Goal: Contribute content

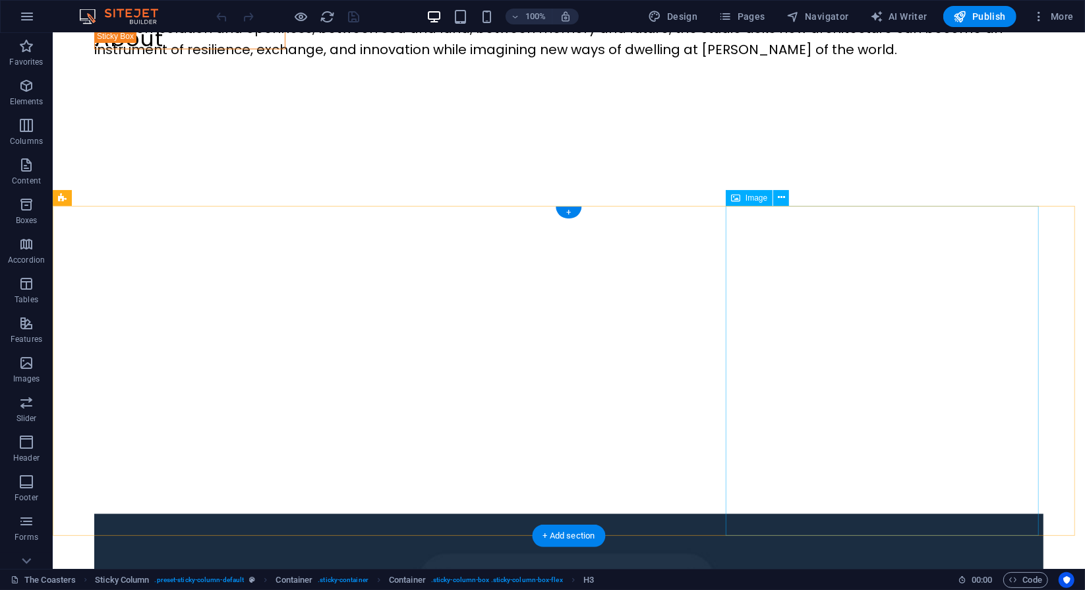
scroll to position [1370, 0]
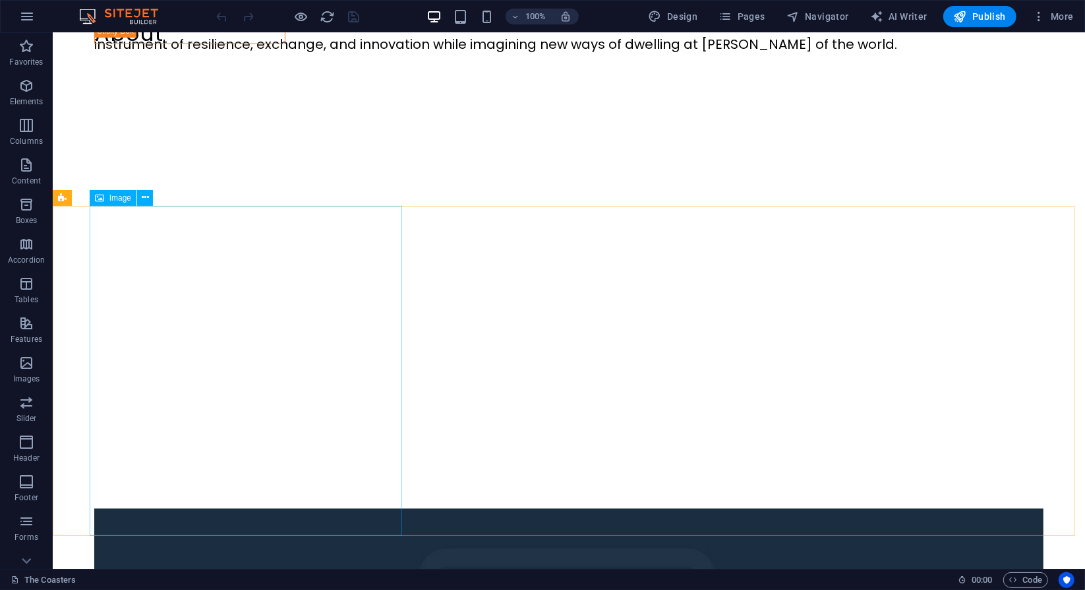
click at [121, 198] on span "Image" at bounding box center [120, 198] width 22 height 8
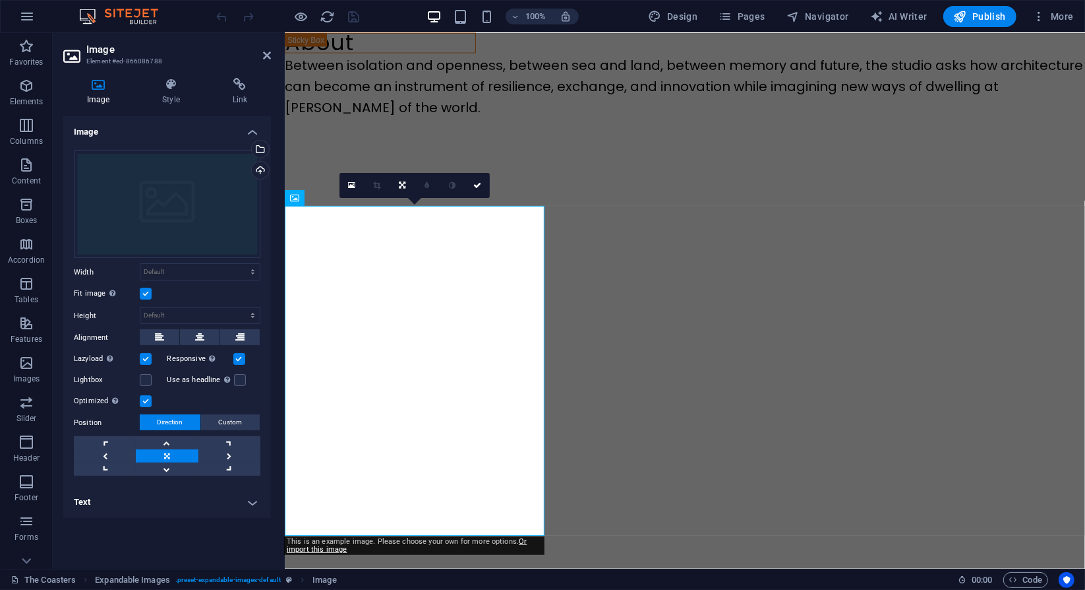
scroll to position [1434, 0]
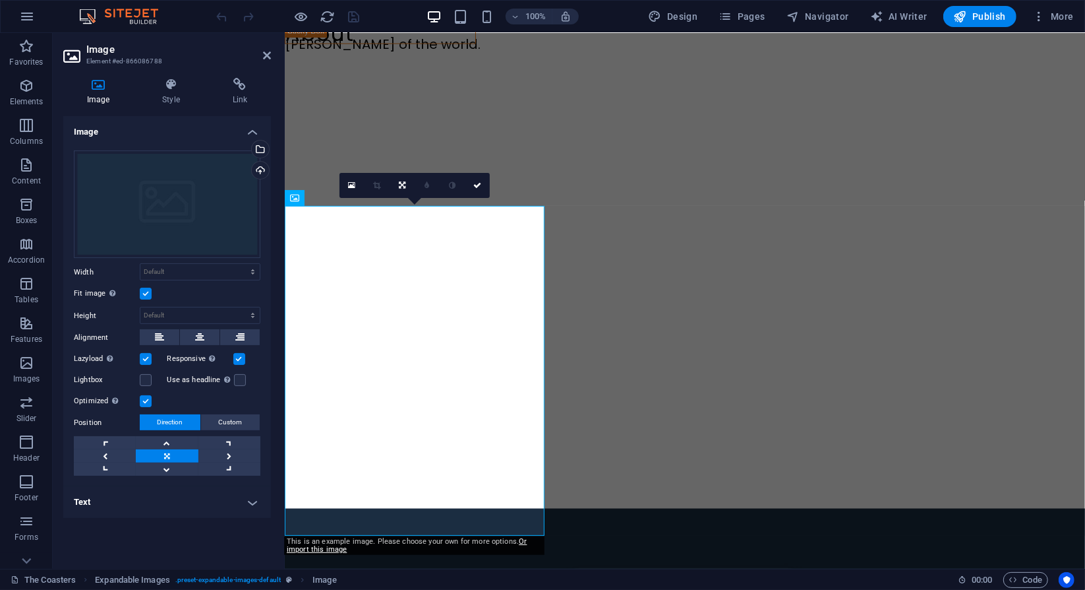
click at [204, 536] on div "Image Drag files here, click to choose files or select files from Files or our …" at bounding box center [167, 337] width 208 height 442
click at [262, 170] on div "Upload" at bounding box center [259, 172] width 20 height 20
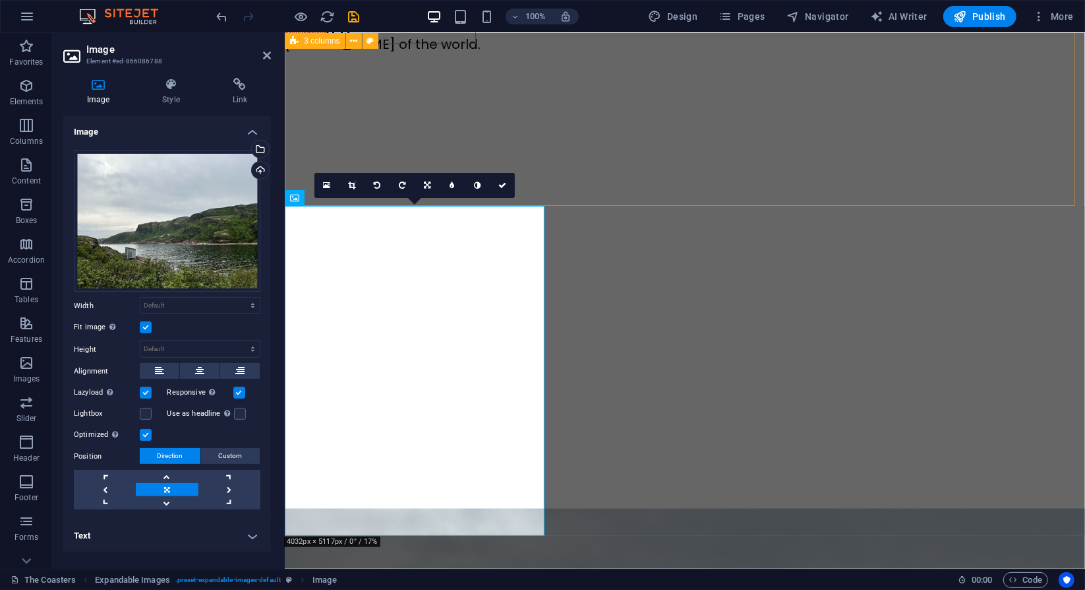
click at [594, 195] on div at bounding box center [684, 310] width 801 height 396
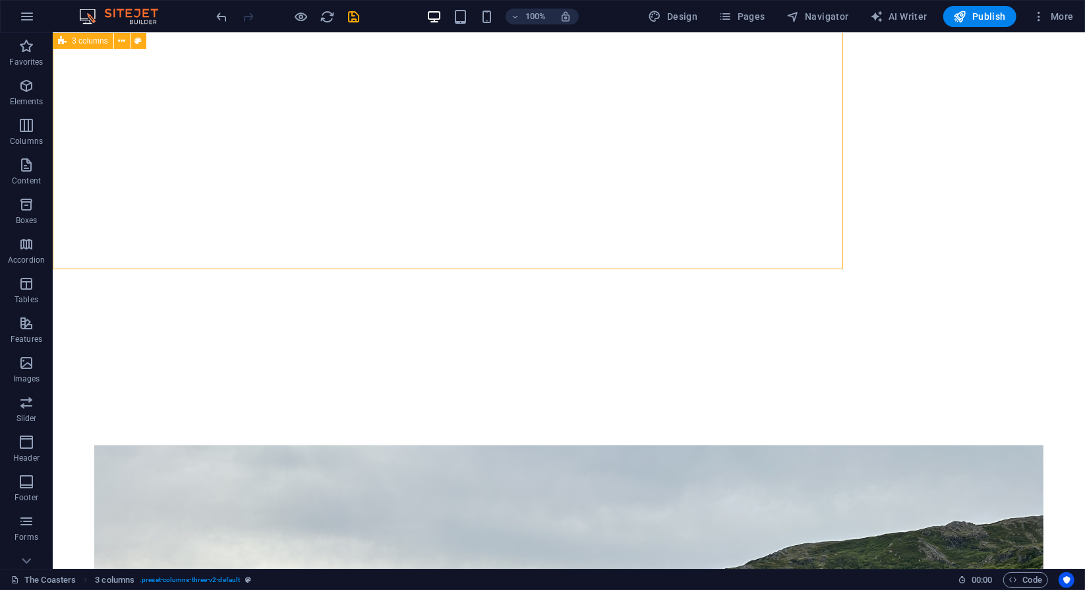
scroll to position [1370, 0]
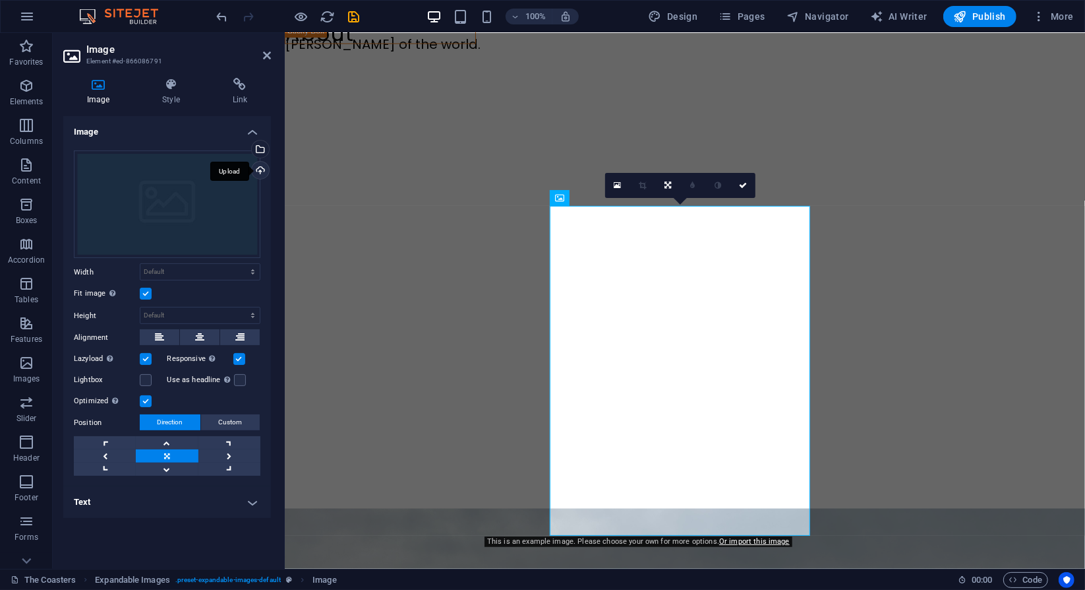
click at [260, 167] on div "Upload" at bounding box center [259, 172] width 20 height 20
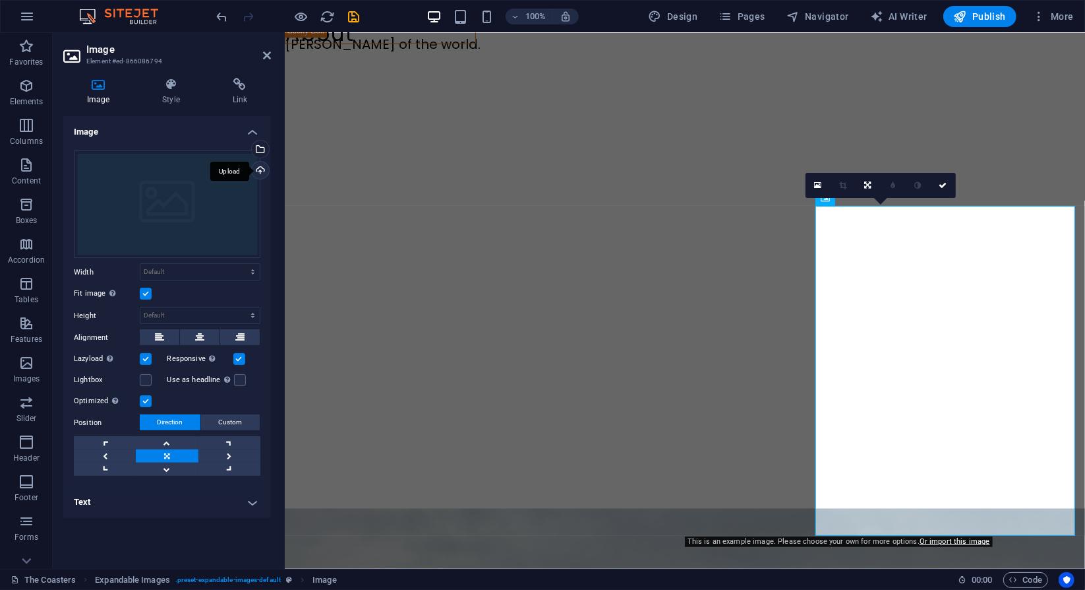
click at [262, 169] on div "Upload" at bounding box center [259, 172] width 20 height 20
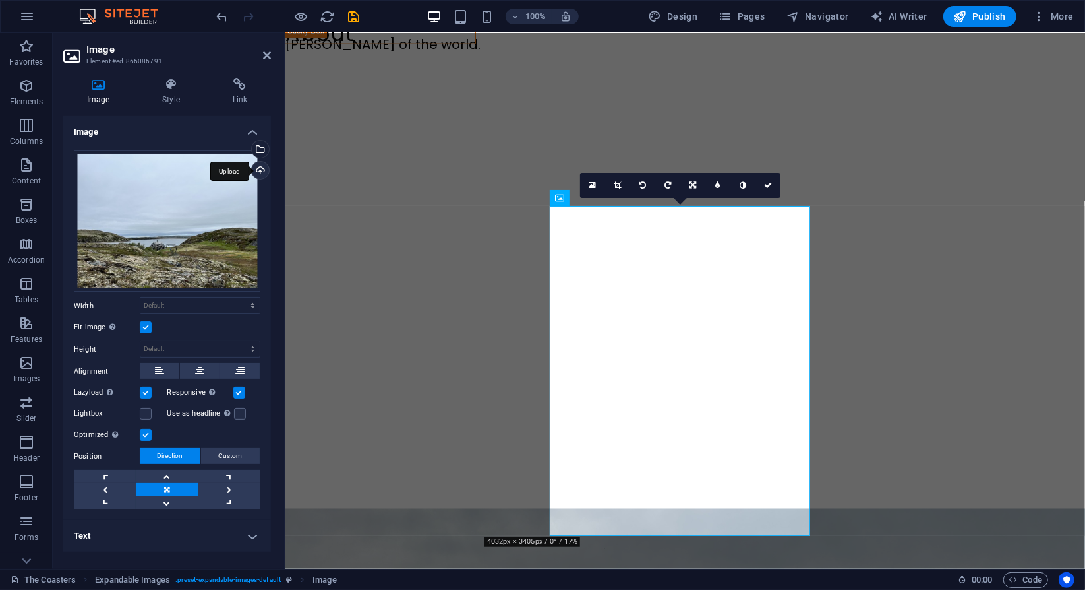
click at [258, 167] on div "Upload" at bounding box center [259, 172] width 20 height 20
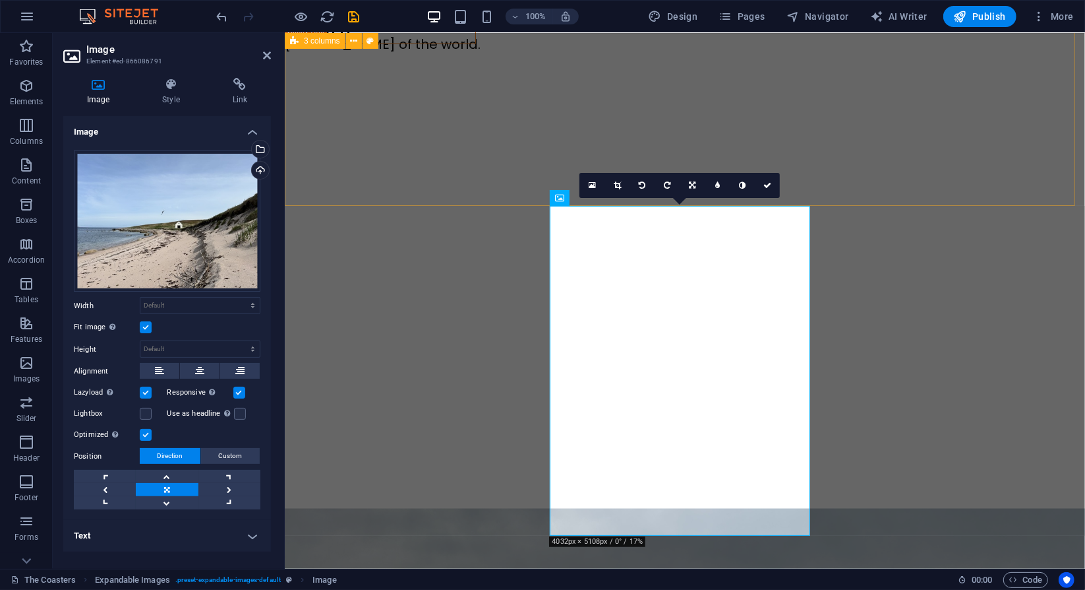
click at [815, 162] on div at bounding box center [684, 310] width 801 height 396
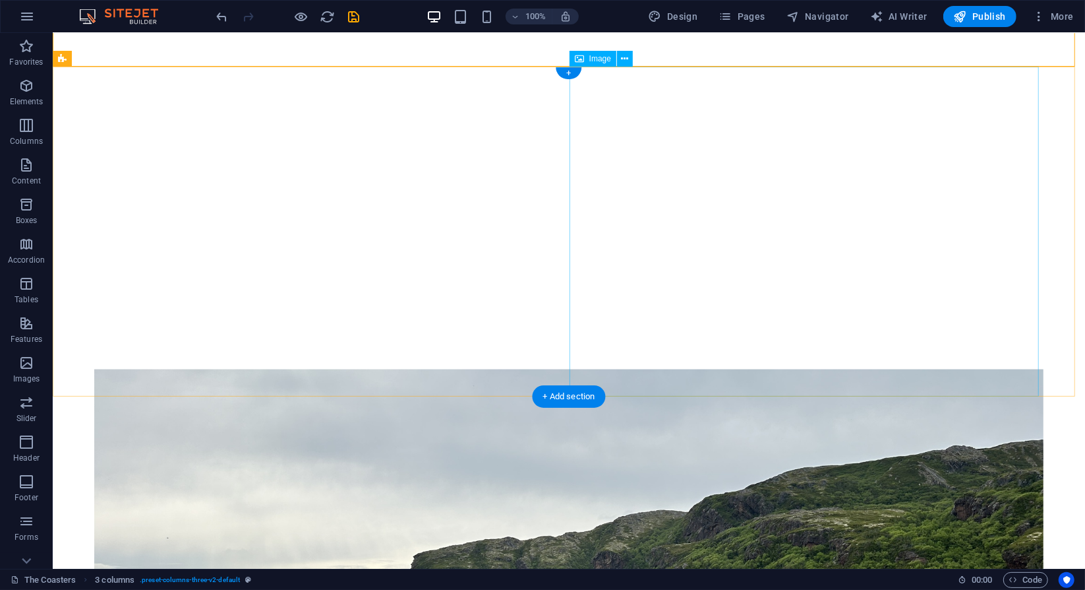
scroll to position [1510, 0]
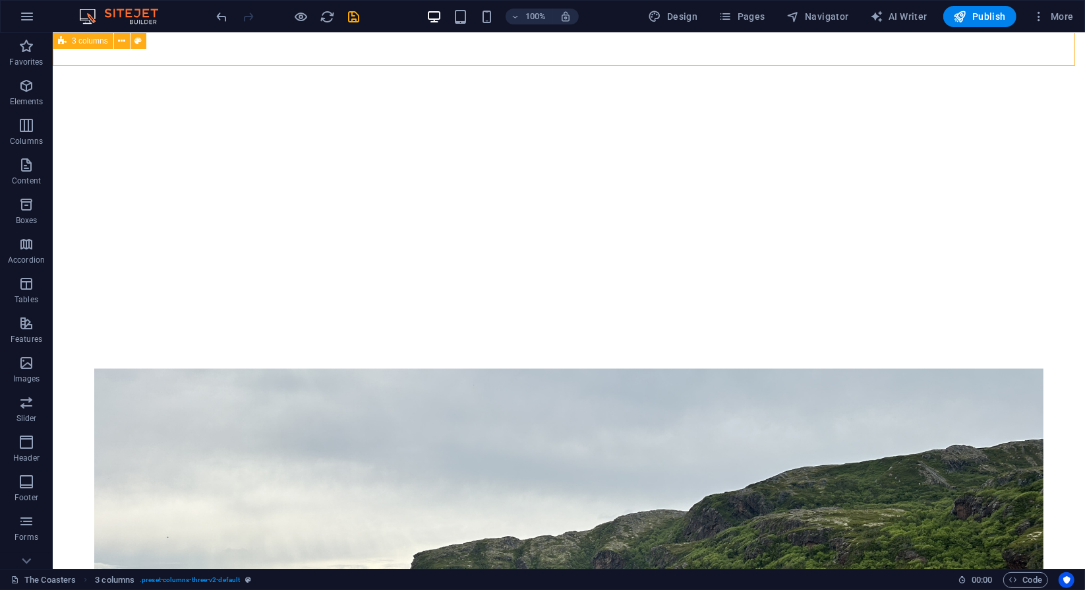
click at [84, 45] on span "3 columns" at bounding box center [90, 41] width 36 height 8
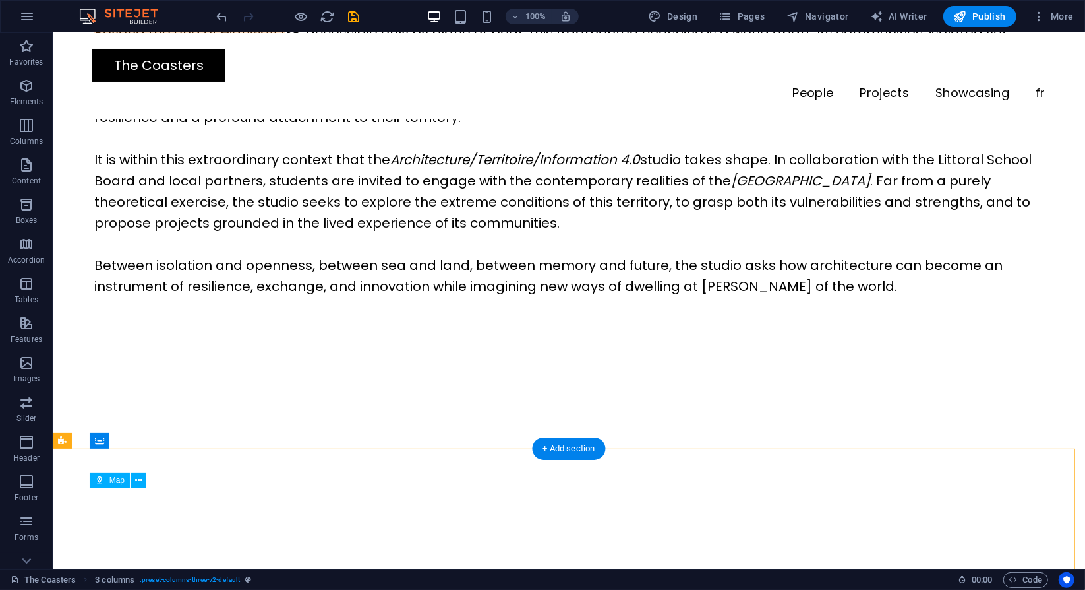
scroll to position [1132, 0]
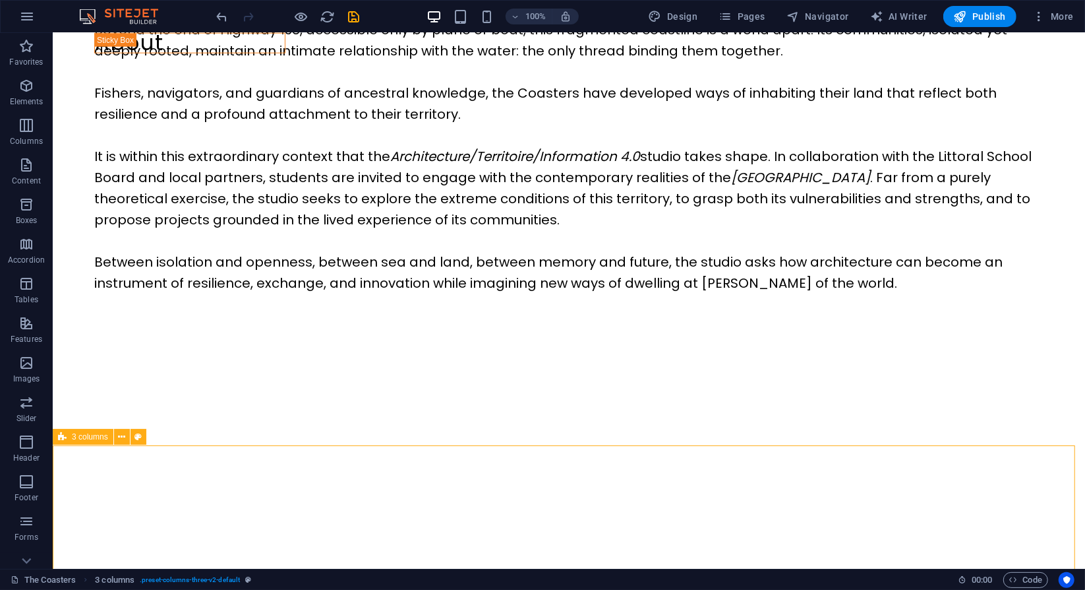
click at [67, 431] on div "3 columns" at bounding box center [83, 437] width 61 height 16
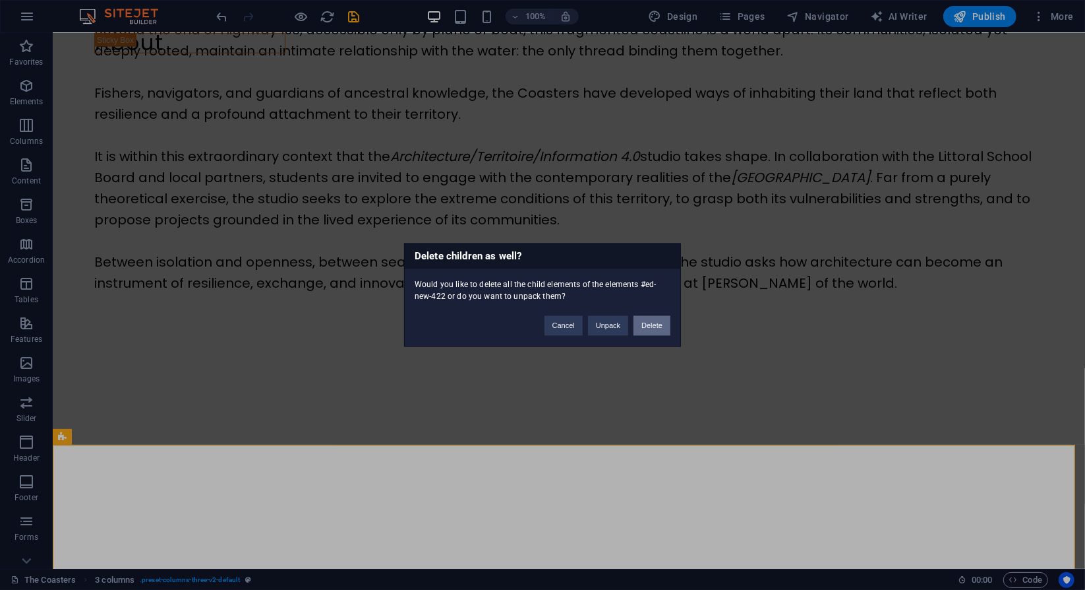
click at [659, 321] on button "Delete" at bounding box center [652, 326] width 37 height 20
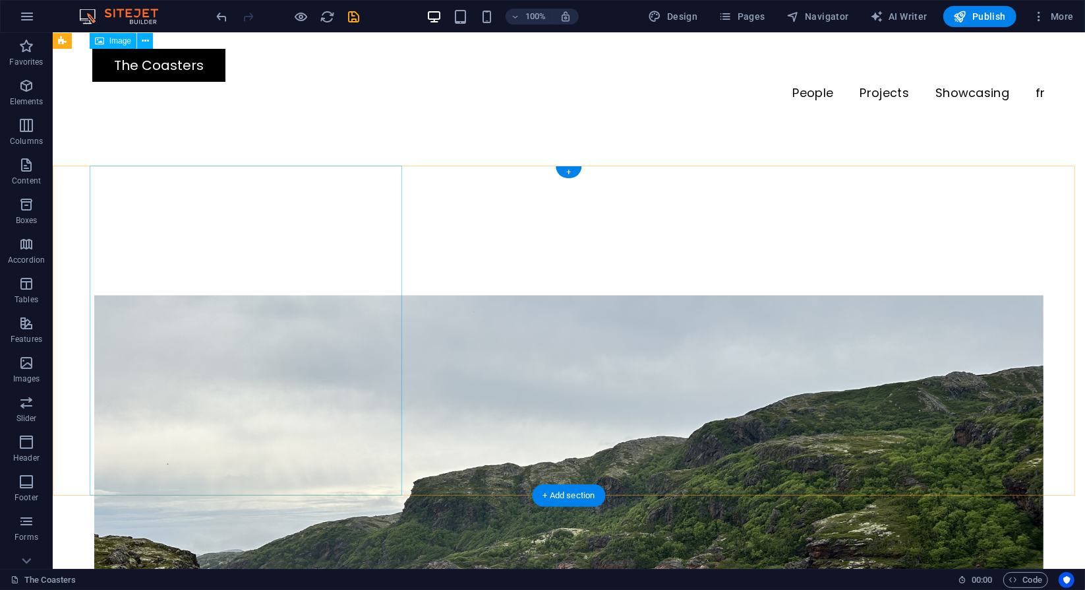
scroll to position [1405, 0]
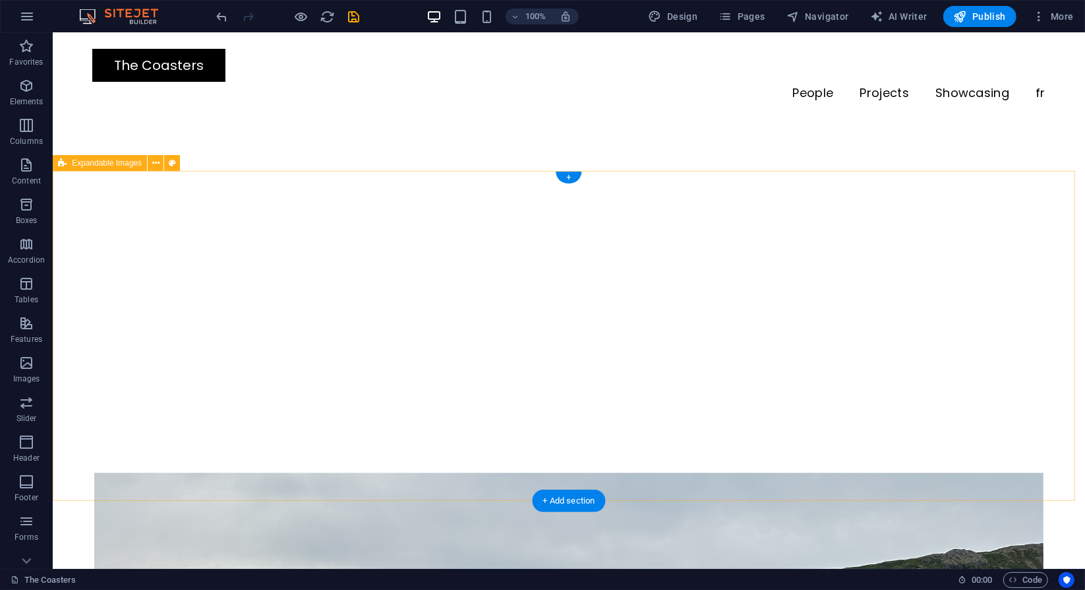
click at [72, 162] on span "Expandable Images" at bounding box center [107, 163] width 70 height 8
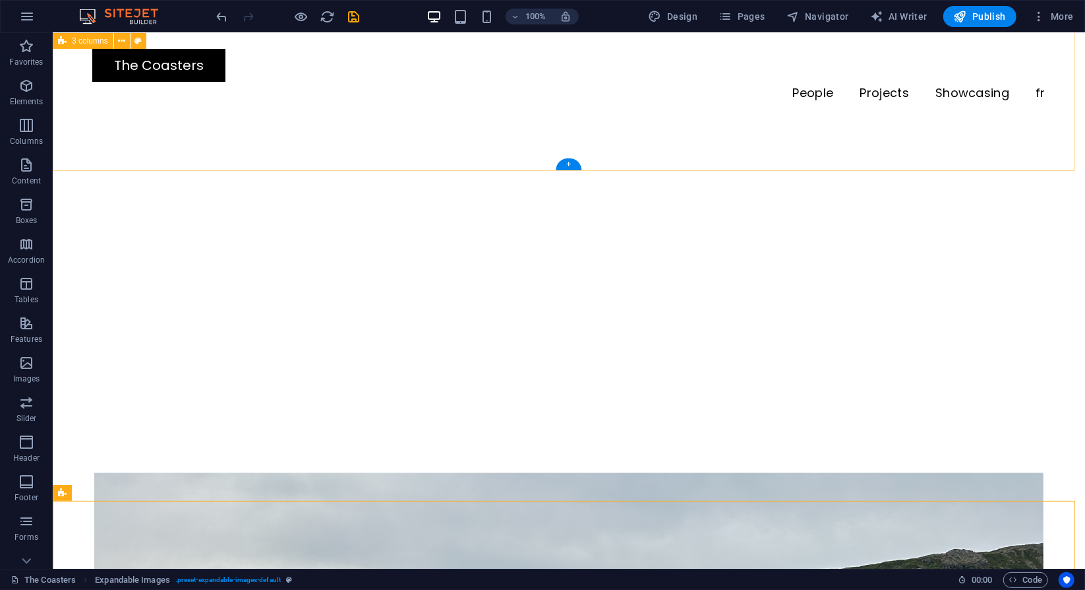
click at [156, 147] on div at bounding box center [568, 274] width 1033 height 396
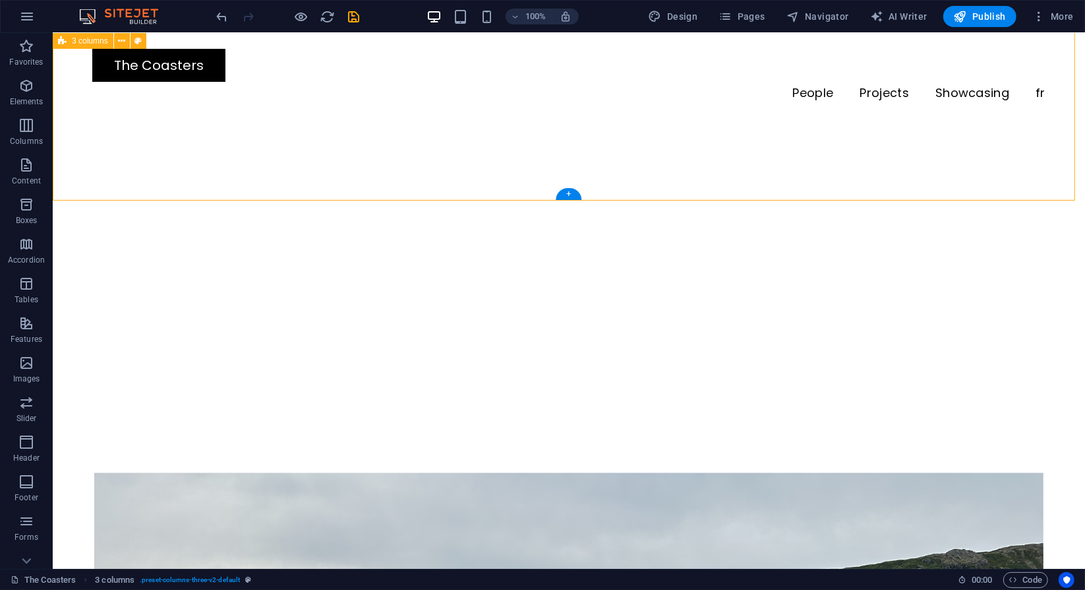
scroll to position [1195, 0]
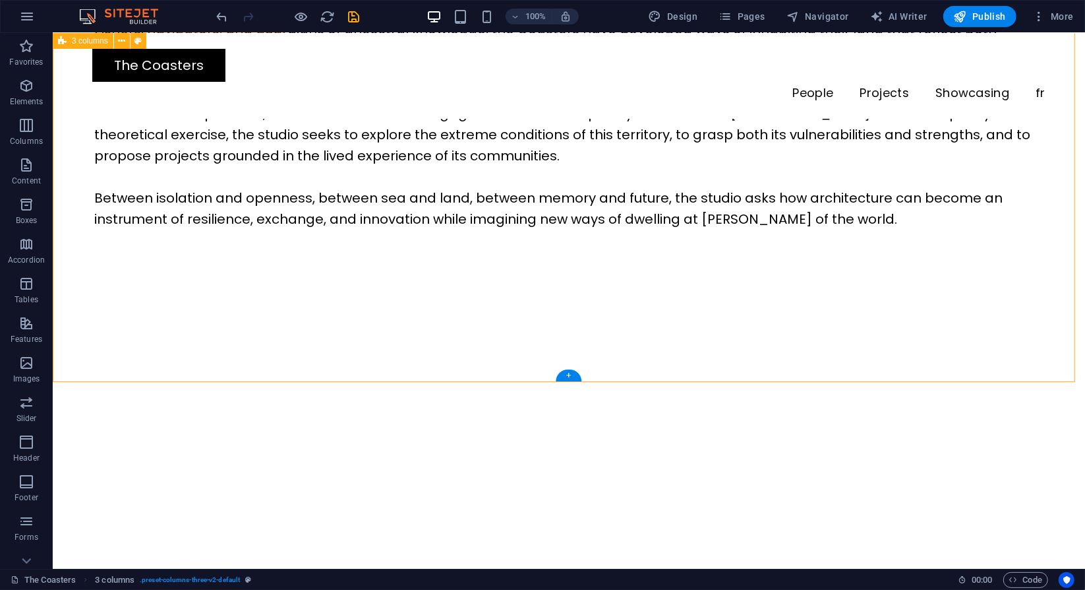
click at [257, 318] on div at bounding box center [568, 485] width 1033 height 396
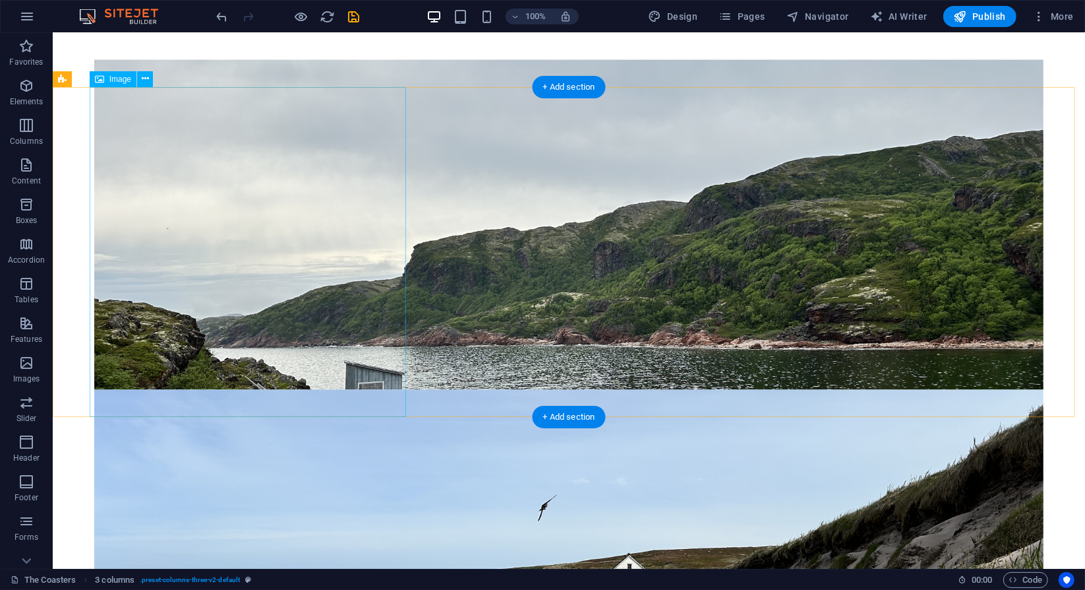
scroll to position [1818, 0]
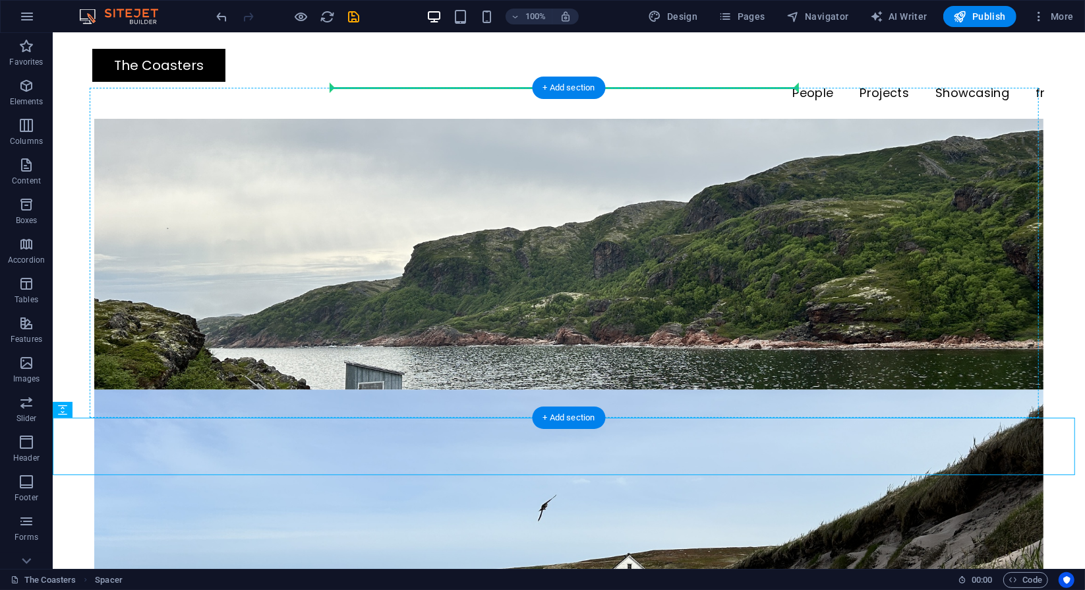
drag, startPoint x: 407, startPoint y: 442, endPoint x: 417, endPoint y: 119, distance: 323.3
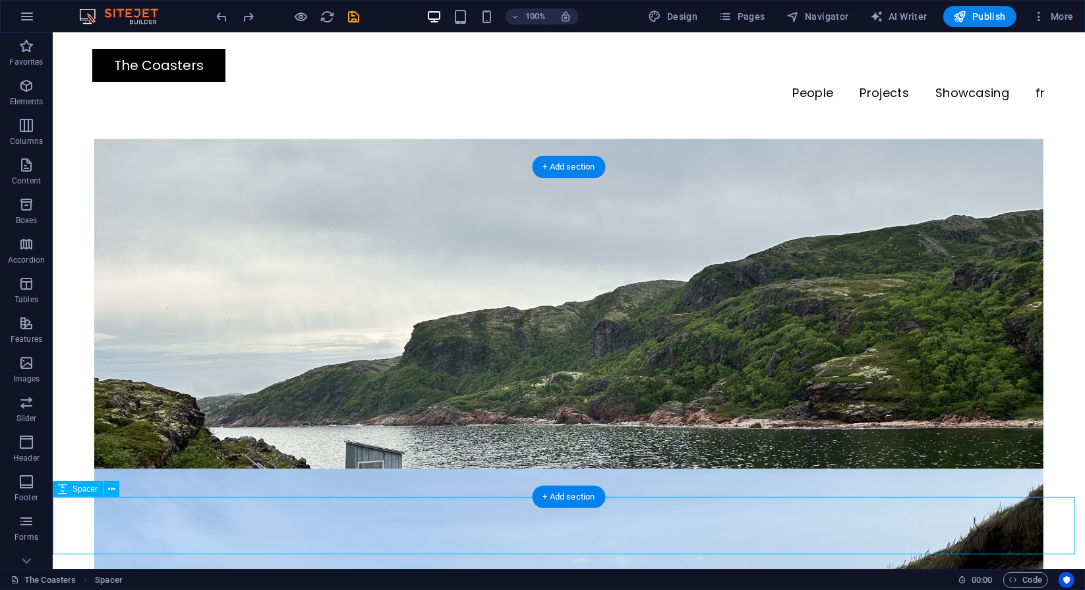
scroll to position [1746, 0]
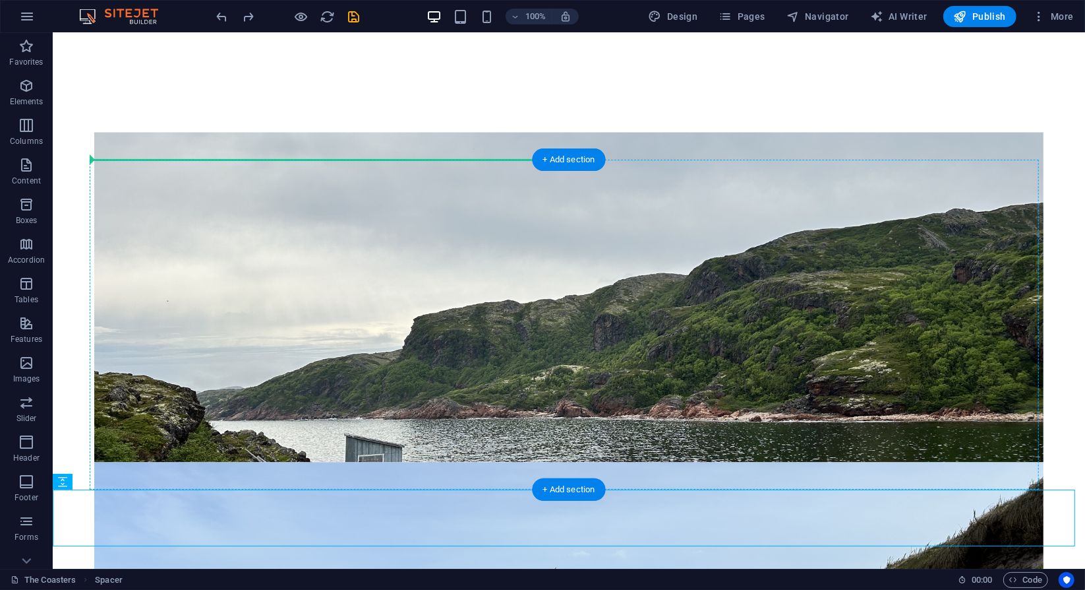
drag, startPoint x: 303, startPoint y: 522, endPoint x: 232, endPoint y: 160, distance: 369.5
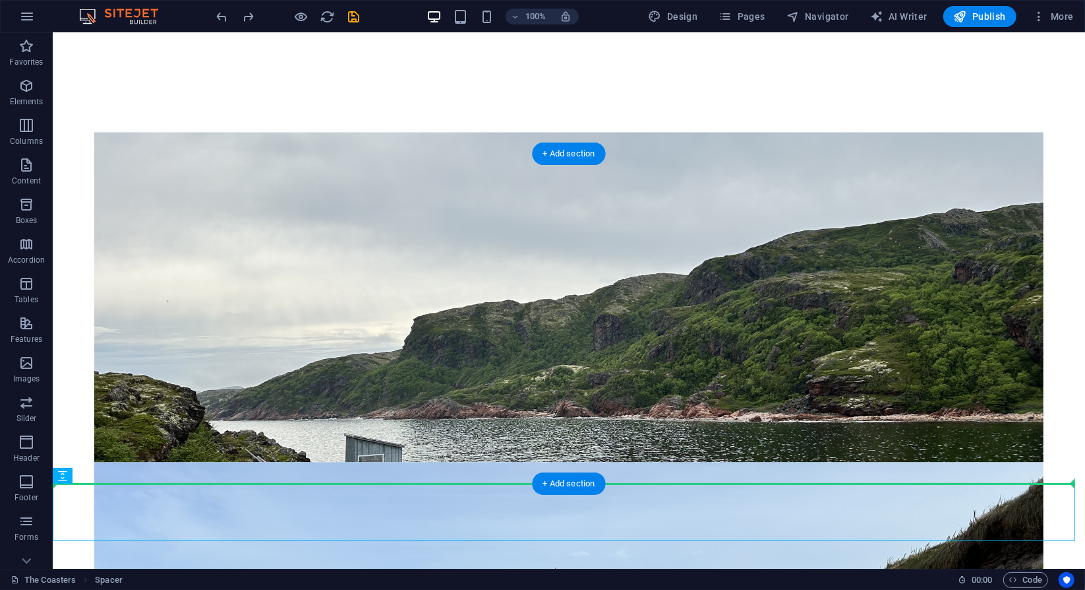
scroll to position [1752, 0]
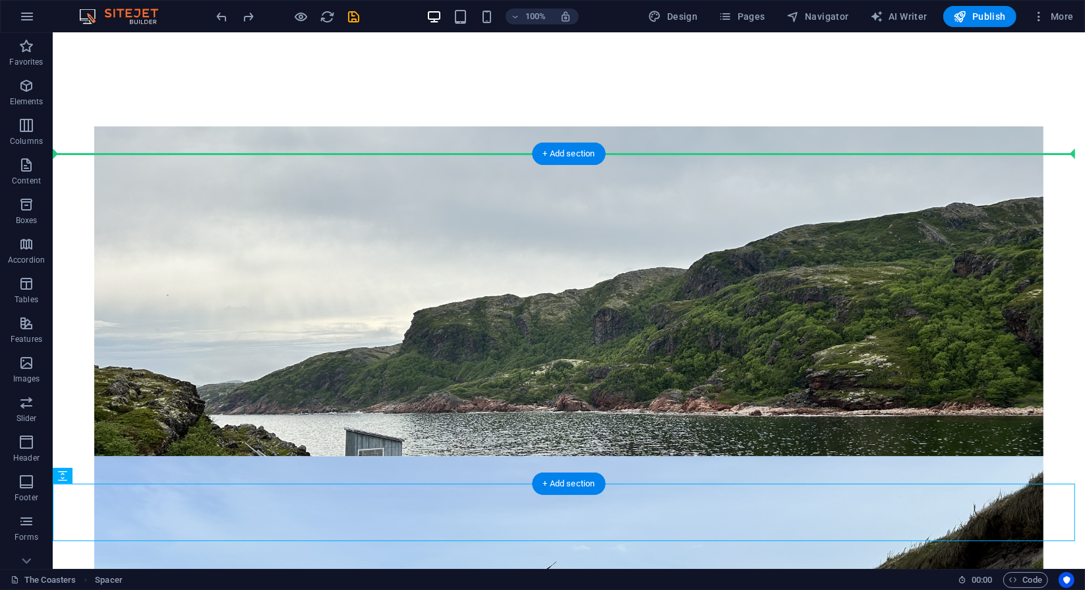
drag, startPoint x: 154, startPoint y: 506, endPoint x: 67, endPoint y: 153, distance: 364.0
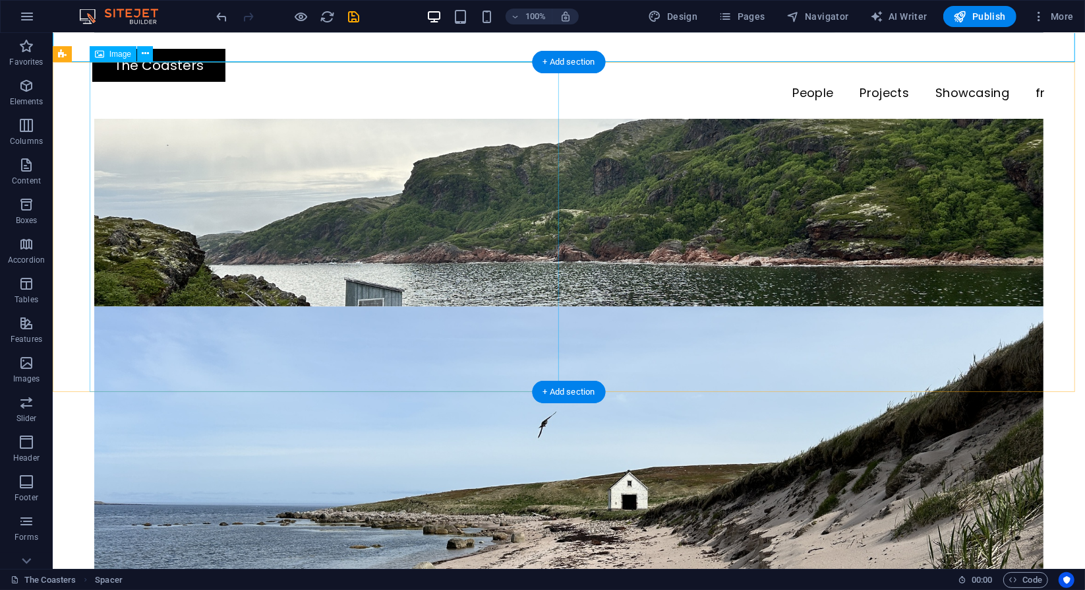
scroll to position [1803, 0]
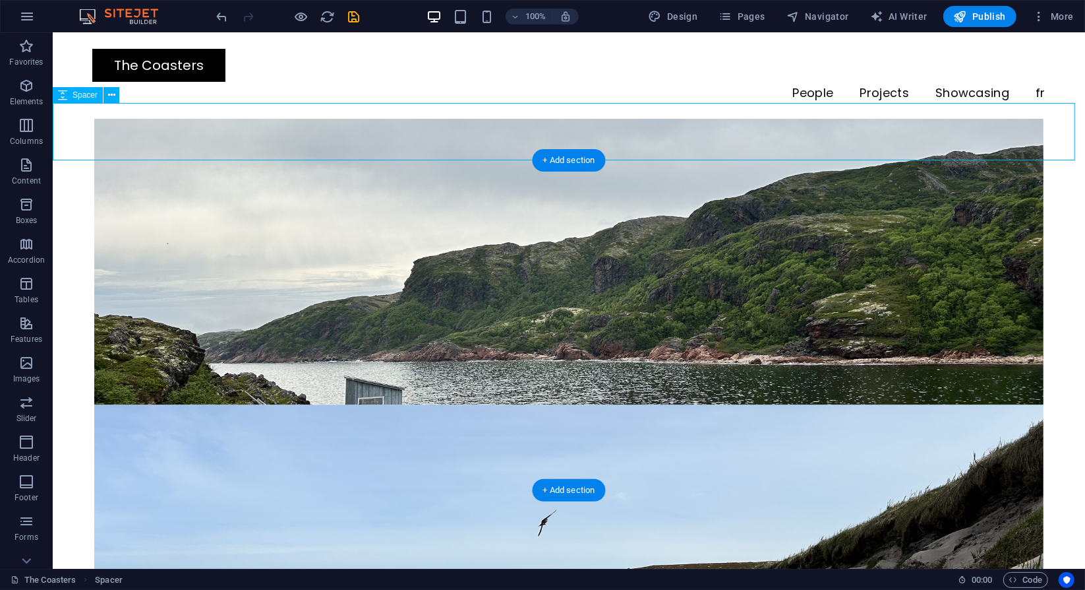
click at [61, 94] on icon at bounding box center [62, 95] width 9 height 16
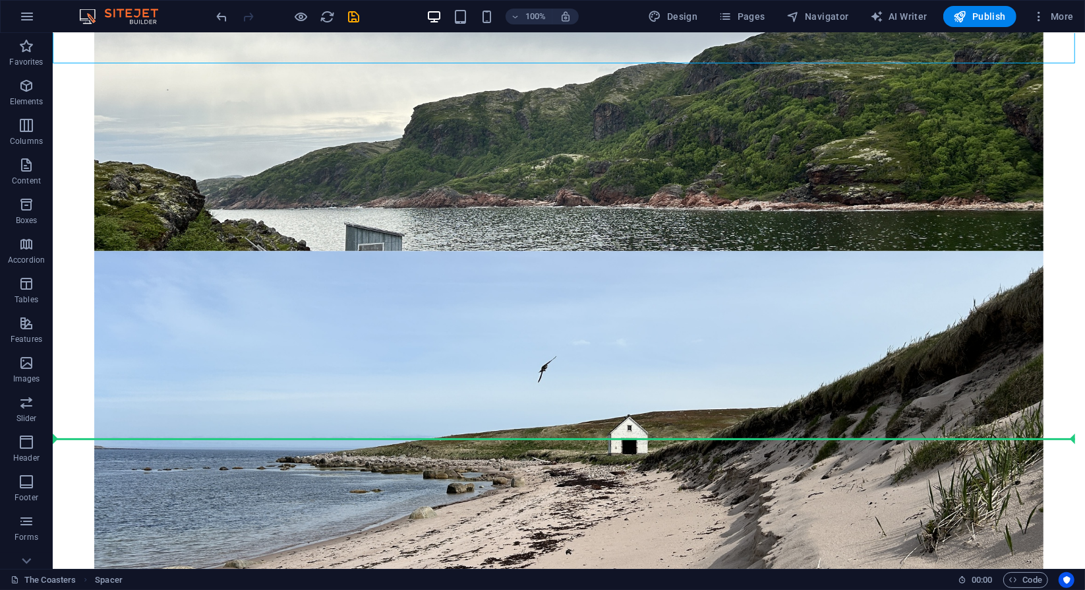
scroll to position [1961, 0]
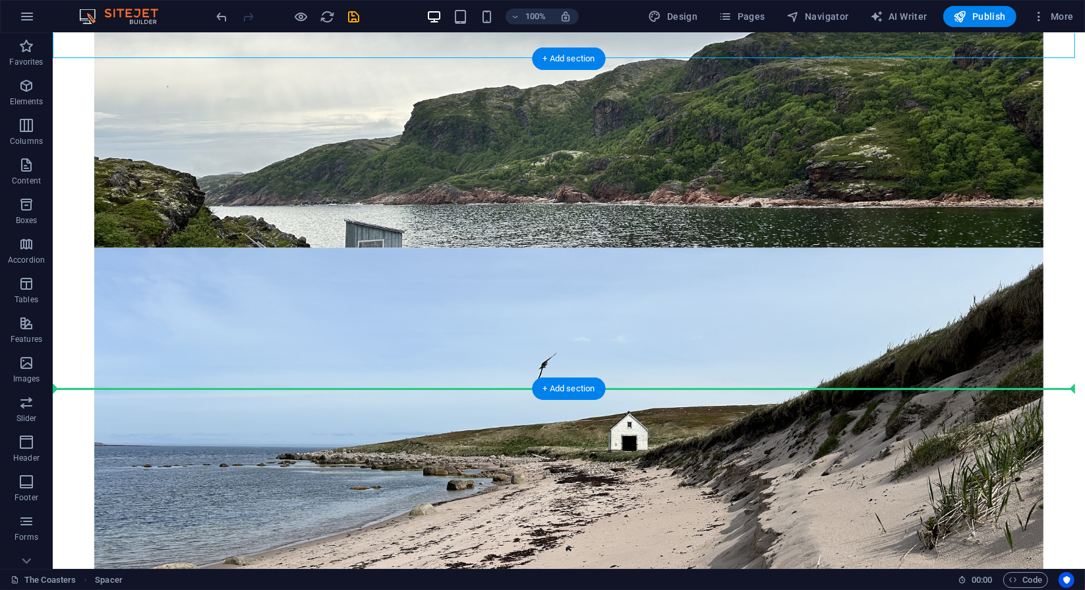
drag, startPoint x: 155, startPoint y: 181, endPoint x: 75, endPoint y: 387, distance: 220.9
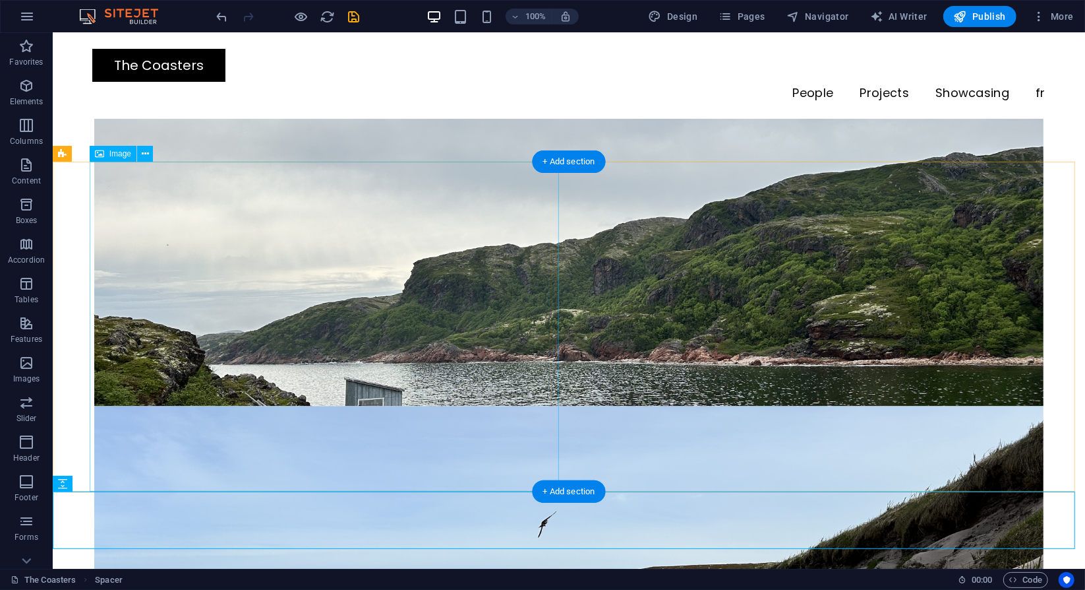
scroll to position [1801, 0]
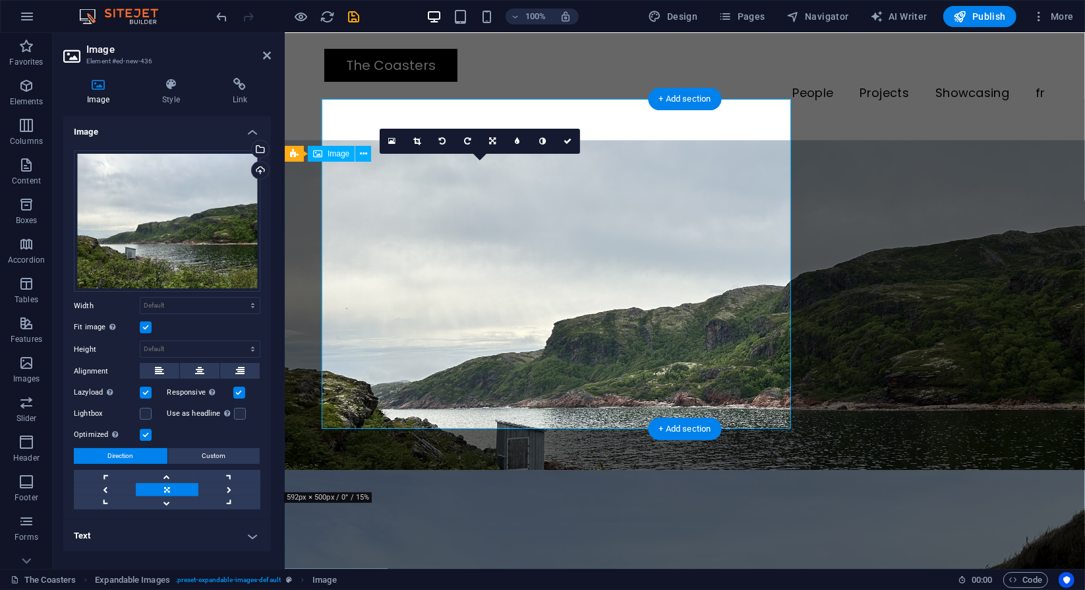
scroll to position [1864, 0]
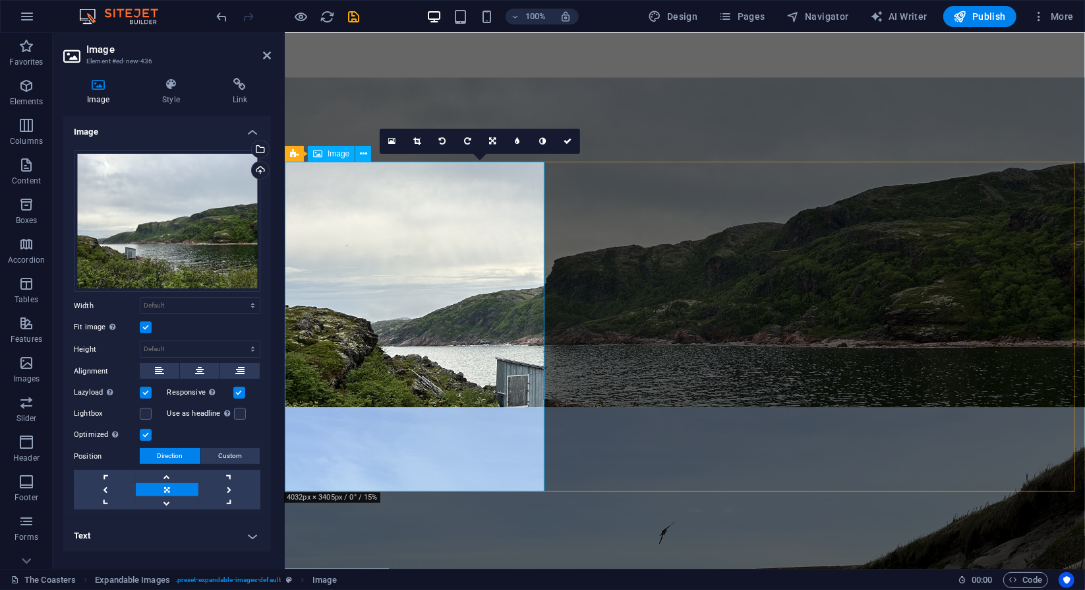
click at [343, 154] on span "Image" at bounding box center [339, 154] width 22 height 8
click at [262, 167] on div "Upload" at bounding box center [259, 172] width 20 height 20
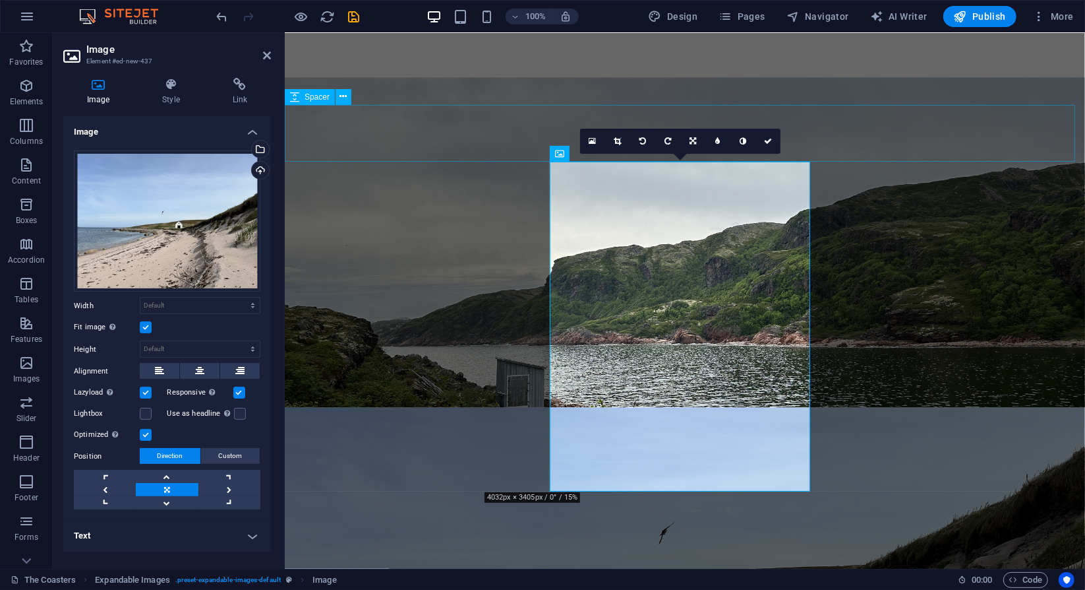
select select "px"
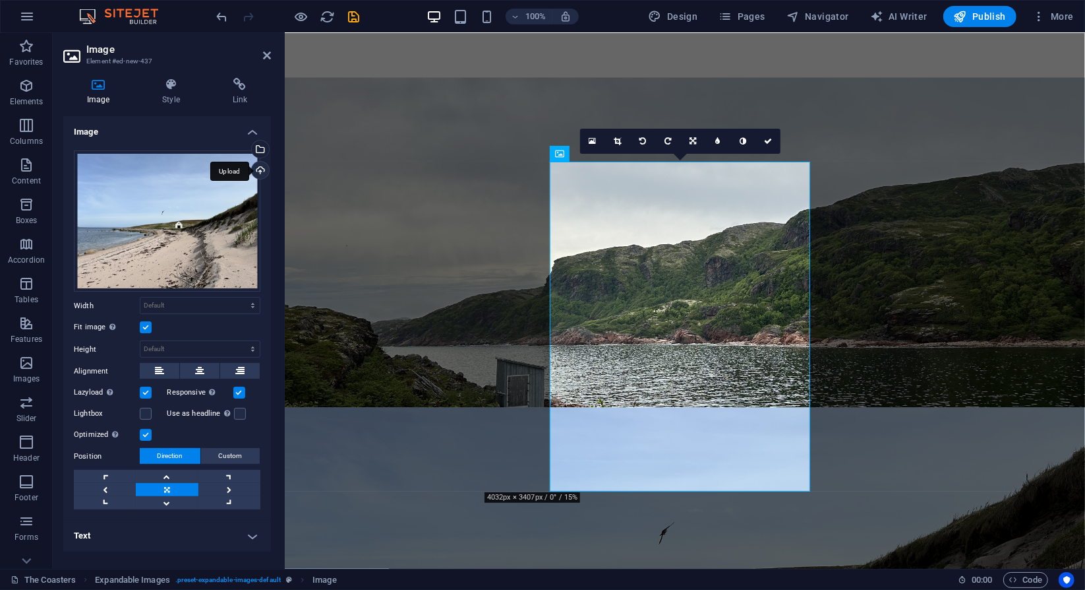
click at [262, 167] on div "Upload" at bounding box center [259, 172] width 20 height 20
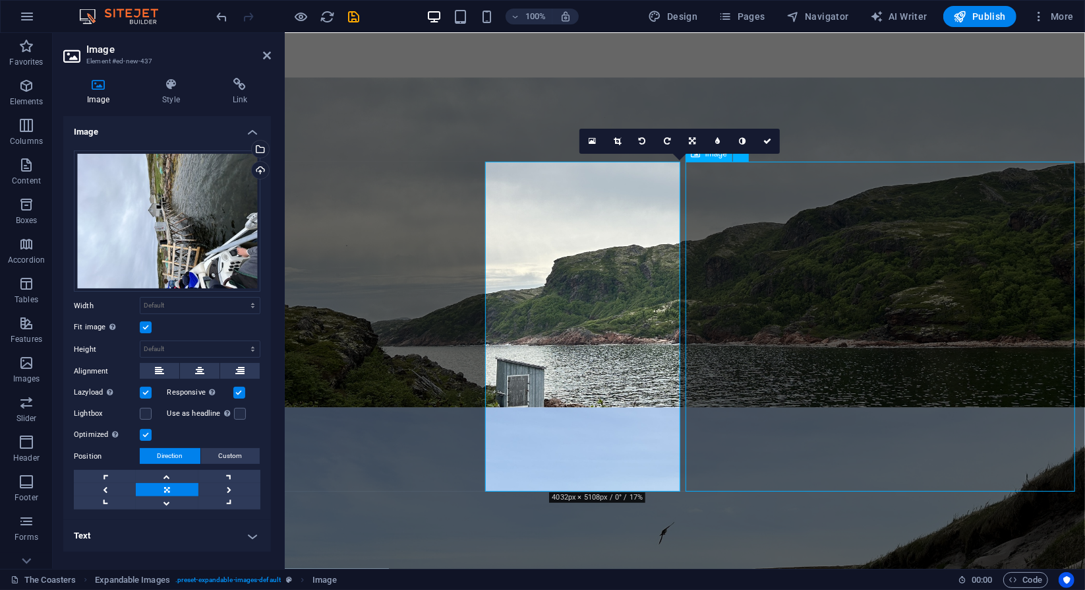
scroll to position [1801, 0]
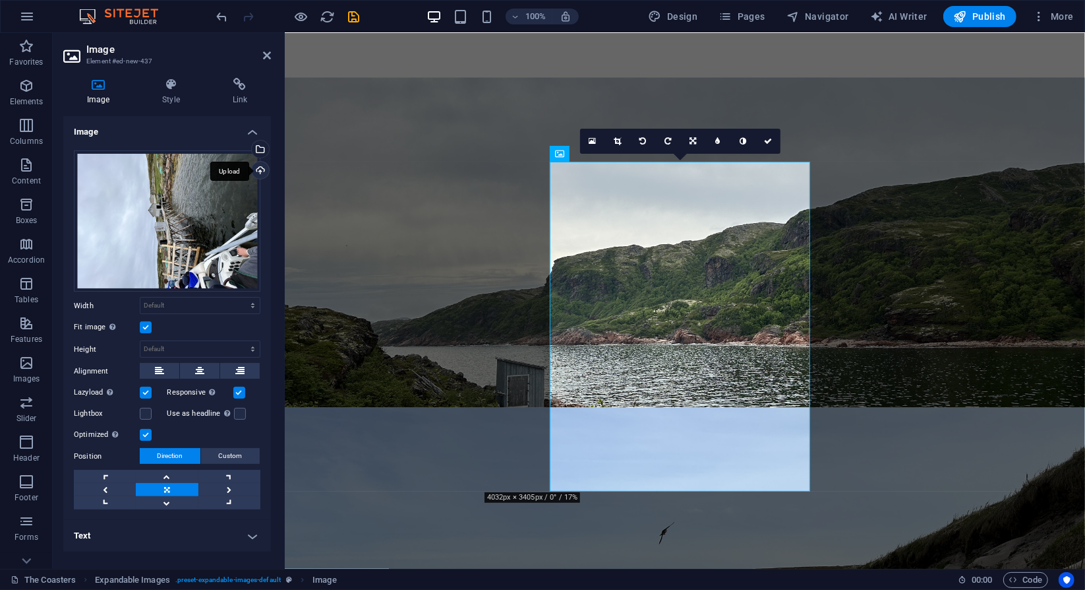
click at [263, 167] on div "Upload" at bounding box center [259, 172] width 20 height 20
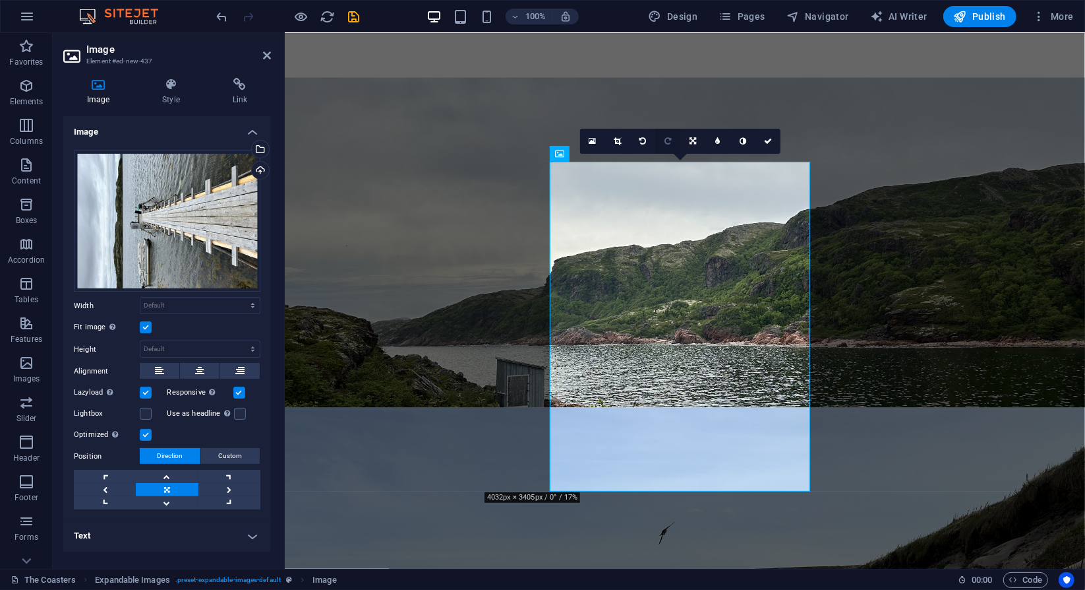
click at [661, 146] on link at bounding box center [667, 141] width 25 height 25
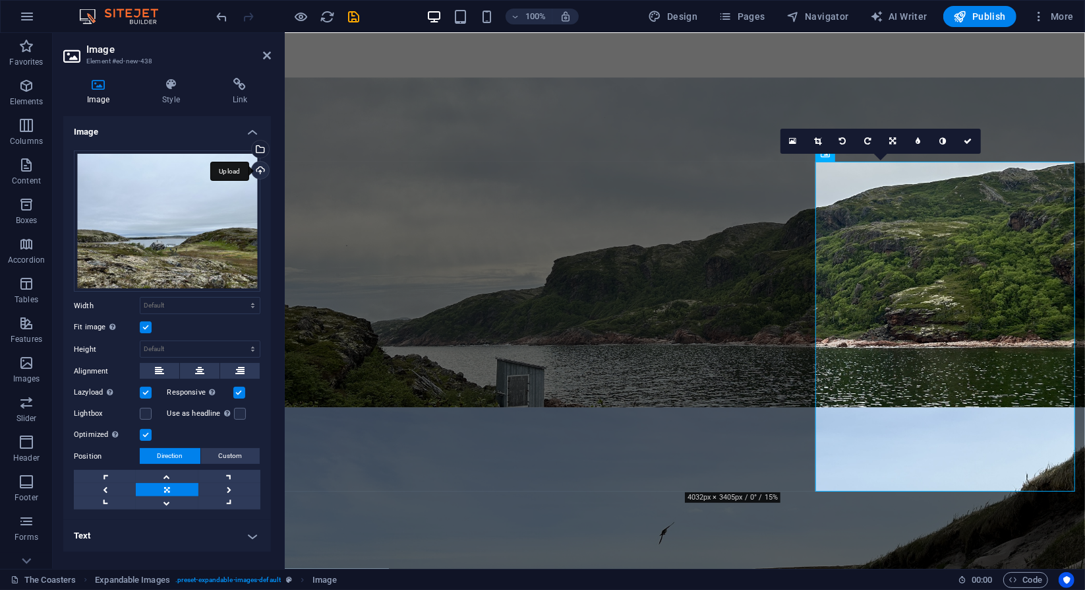
click at [262, 164] on div "Upload" at bounding box center [259, 172] width 20 height 20
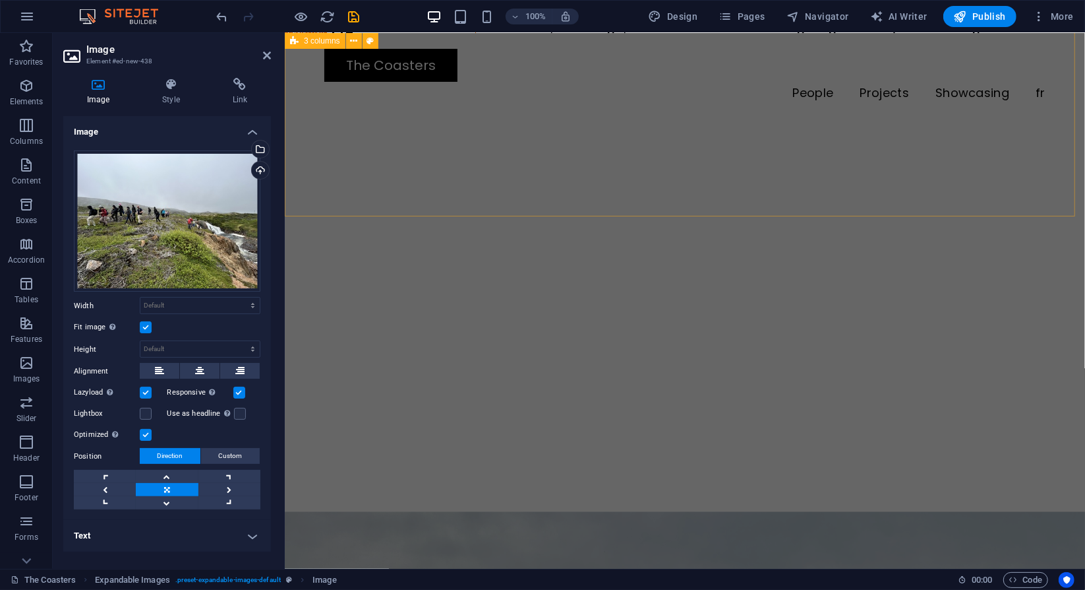
scroll to position [1423, 0]
click at [862, 172] on div at bounding box center [684, 320] width 801 height 396
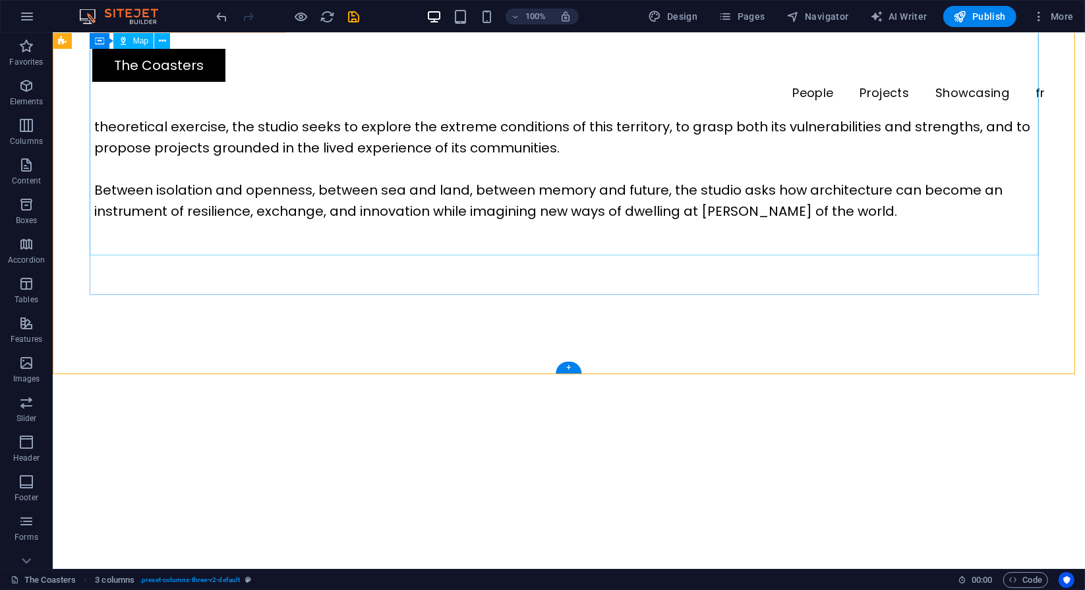
scroll to position [1202, 0]
click at [658, 339] on div at bounding box center [568, 478] width 1033 height 396
click at [603, 319] on div at bounding box center [527, 477] width 950 height 317
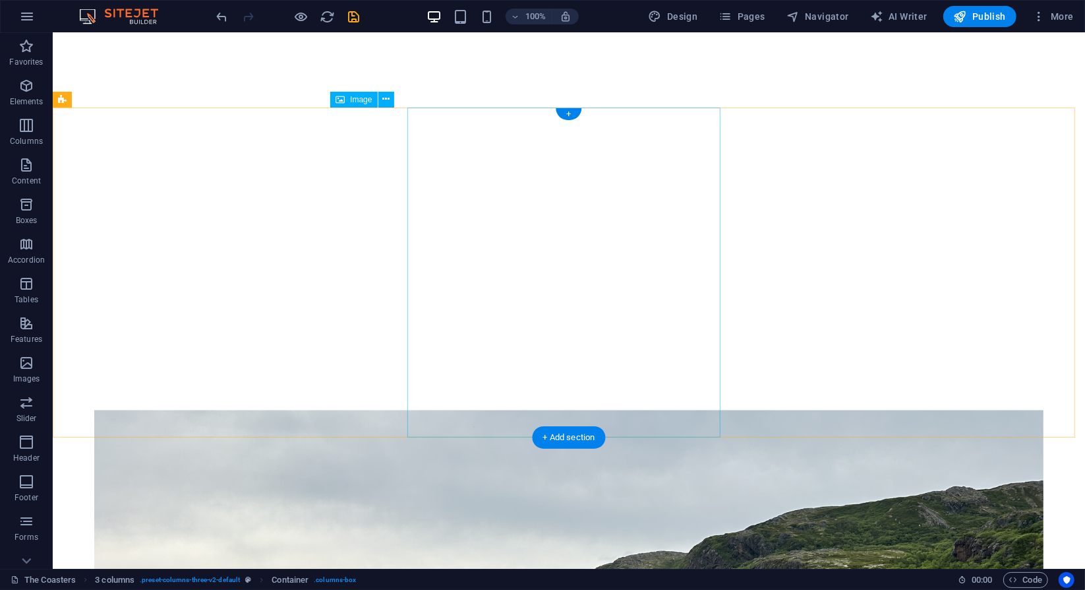
scroll to position [1484, 0]
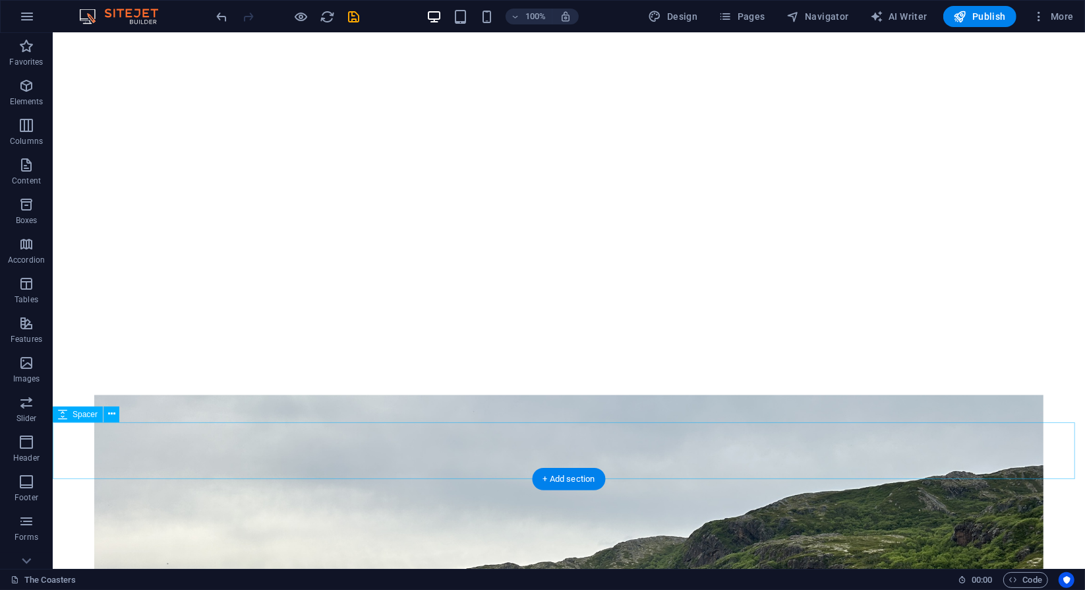
select select "px"
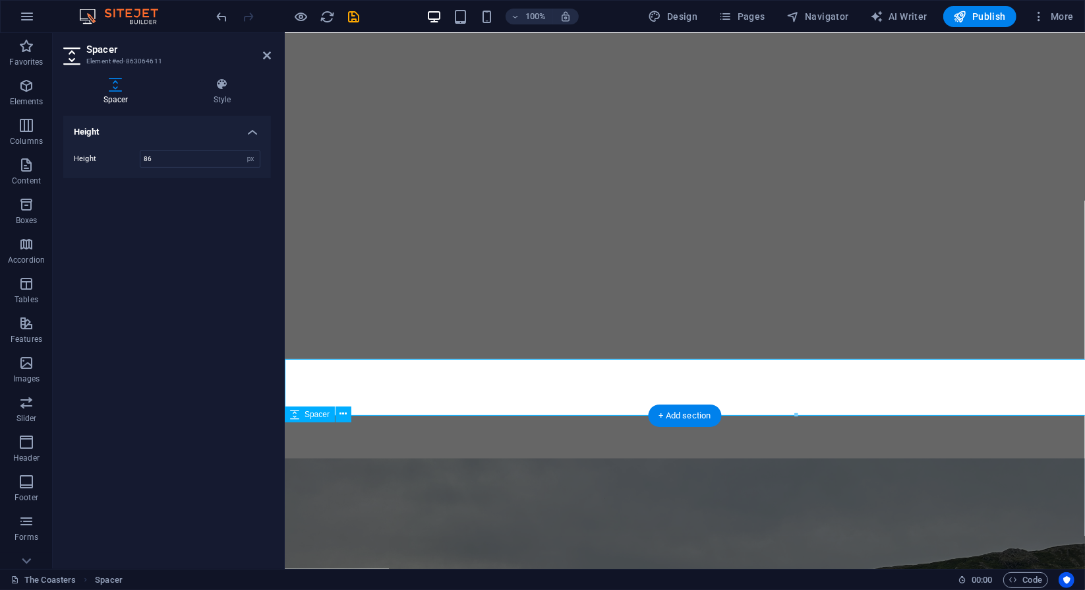
scroll to position [1547, 0]
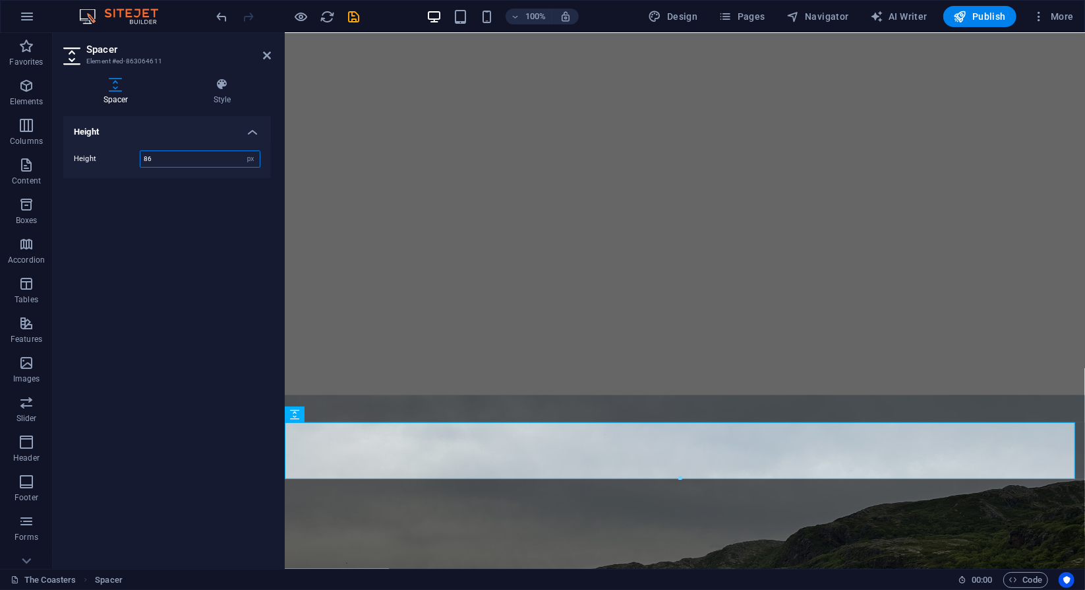
click at [169, 151] on input "86" at bounding box center [199, 159] width 119 height 16
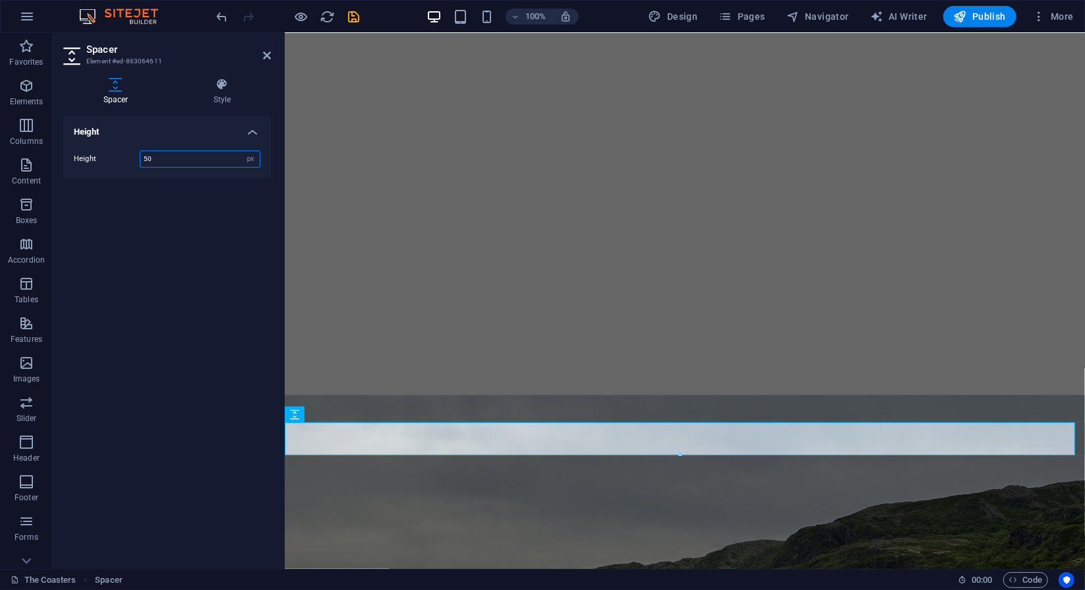
click at [169, 151] on input "50" at bounding box center [199, 159] width 119 height 16
type input "20"
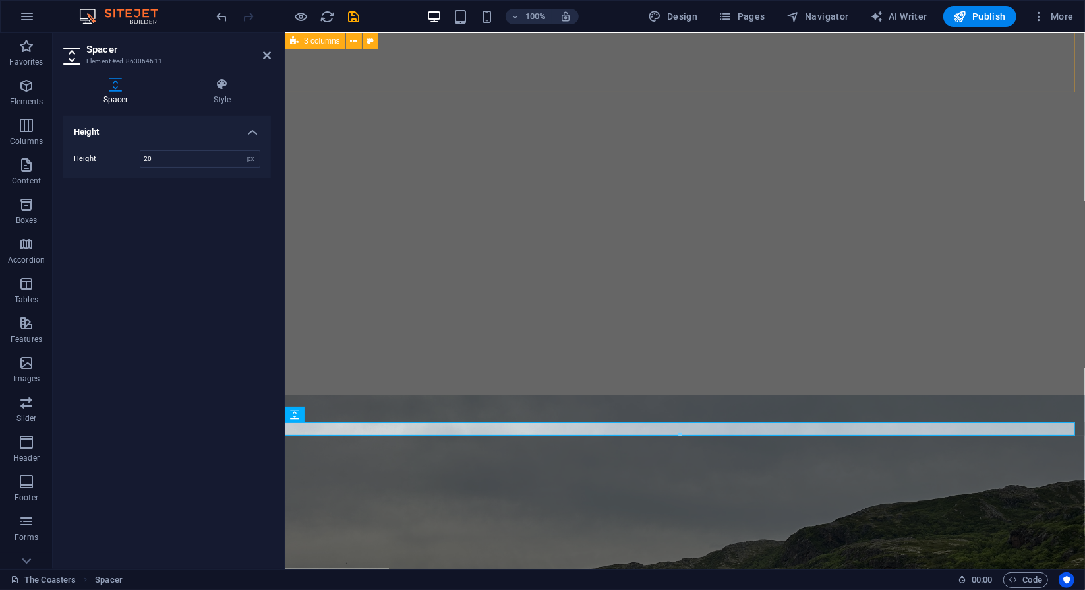
click at [511, 33] on div at bounding box center [684, 197] width 801 height 396
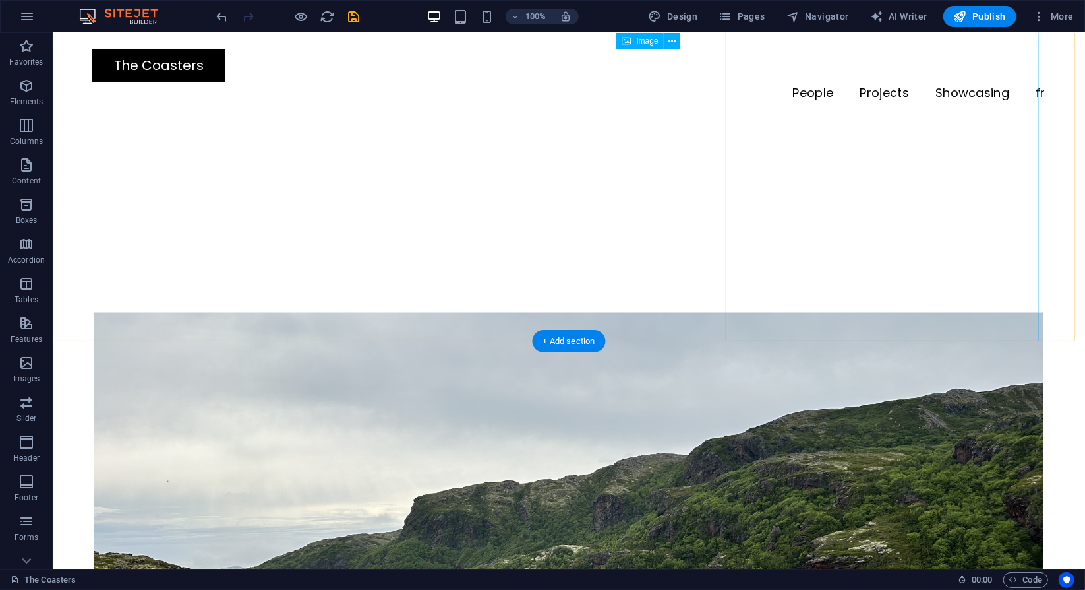
scroll to position [1565, 0]
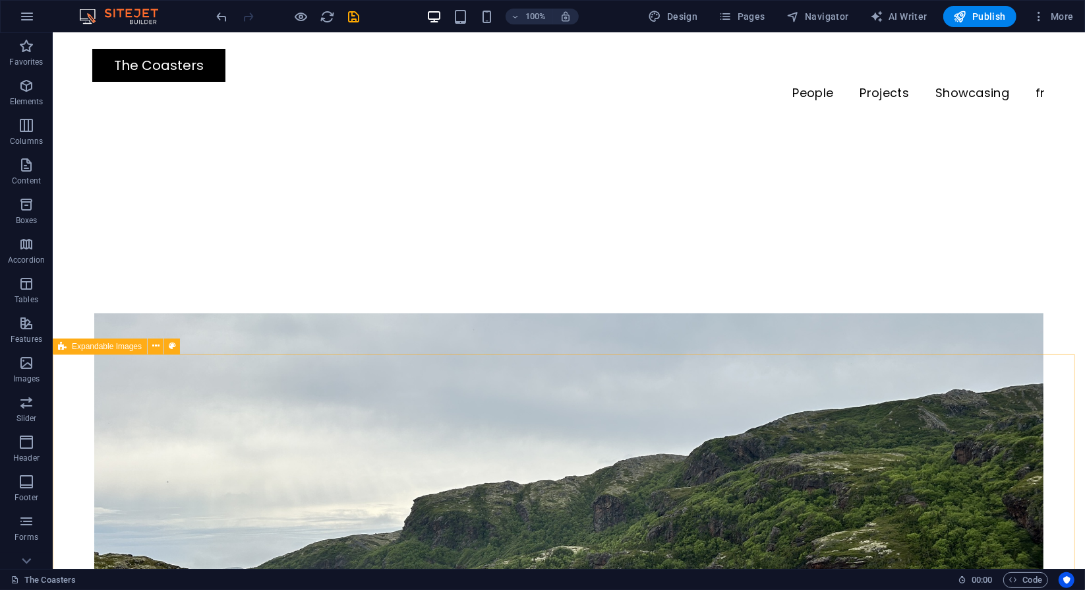
click at [73, 347] on span "Expandable Images" at bounding box center [107, 346] width 70 height 8
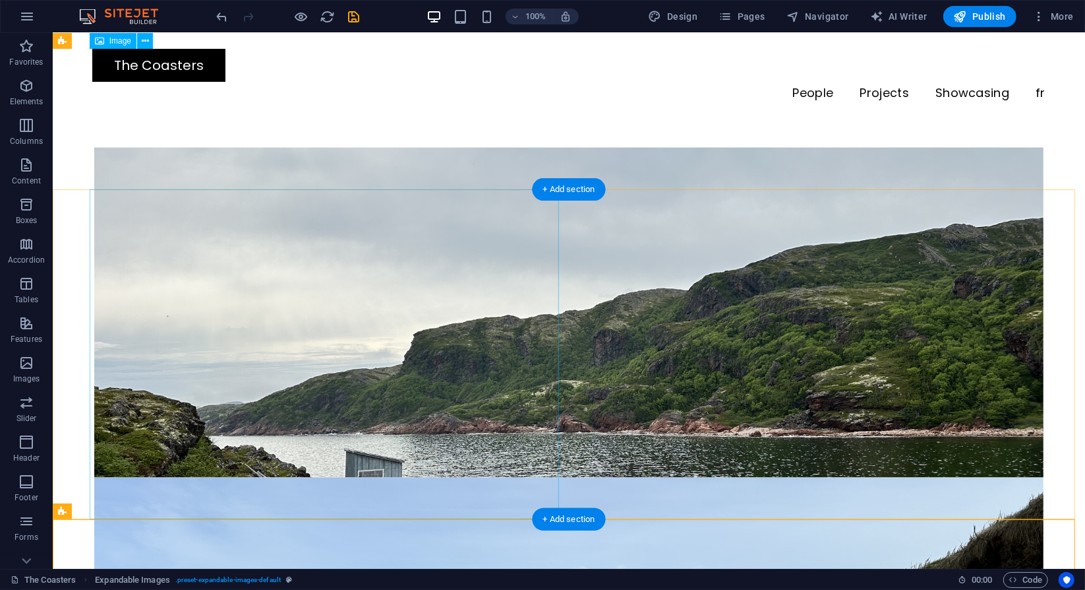
scroll to position [1729, 0]
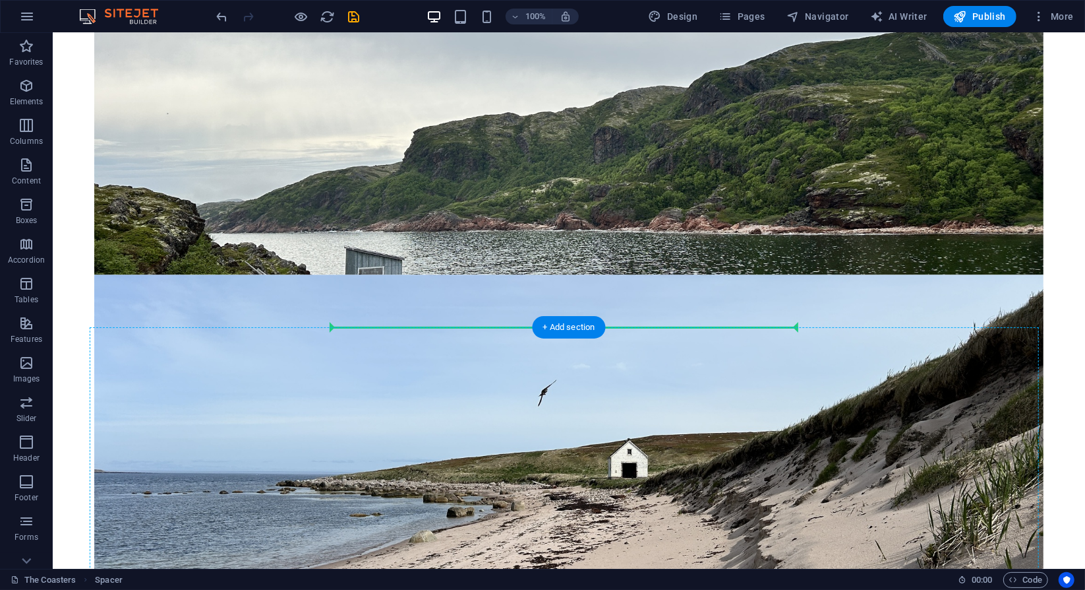
scroll to position [1935, 0]
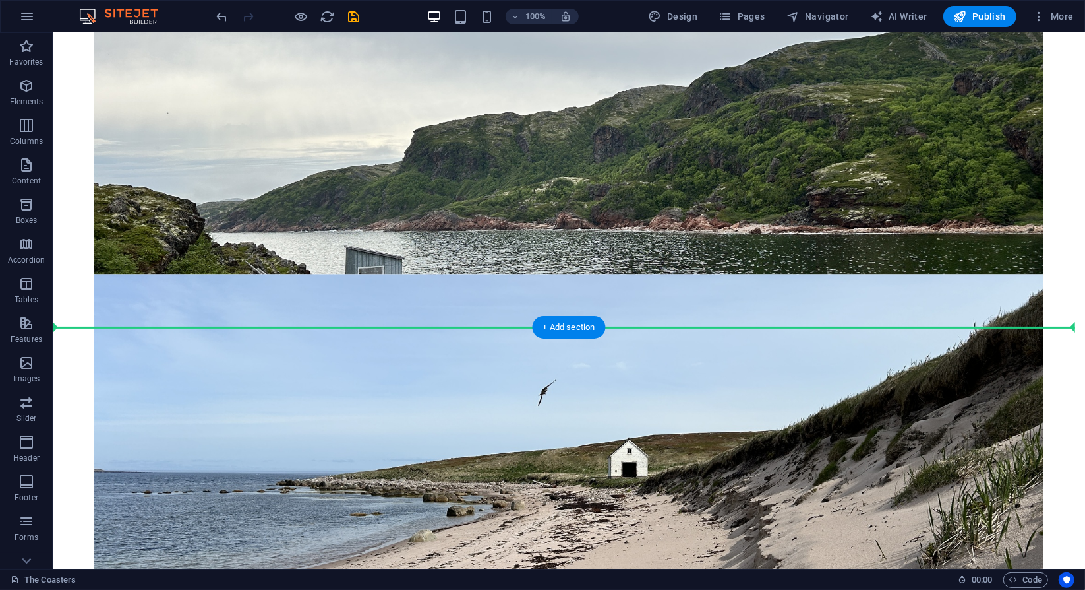
drag, startPoint x: 386, startPoint y: 194, endPoint x: 74, endPoint y: 332, distance: 341.6
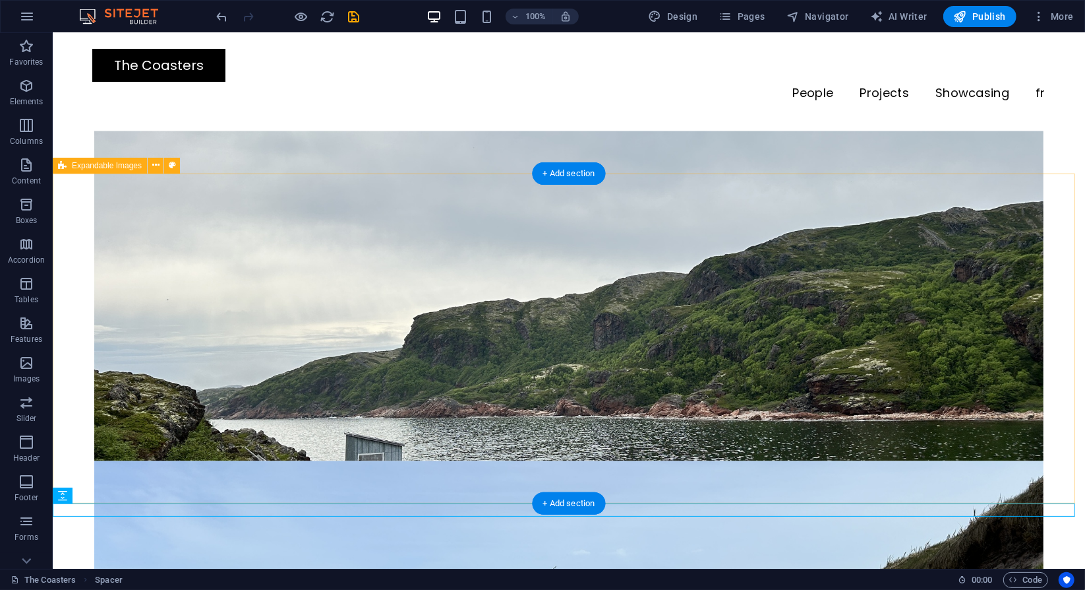
scroll to position [1746, 0]
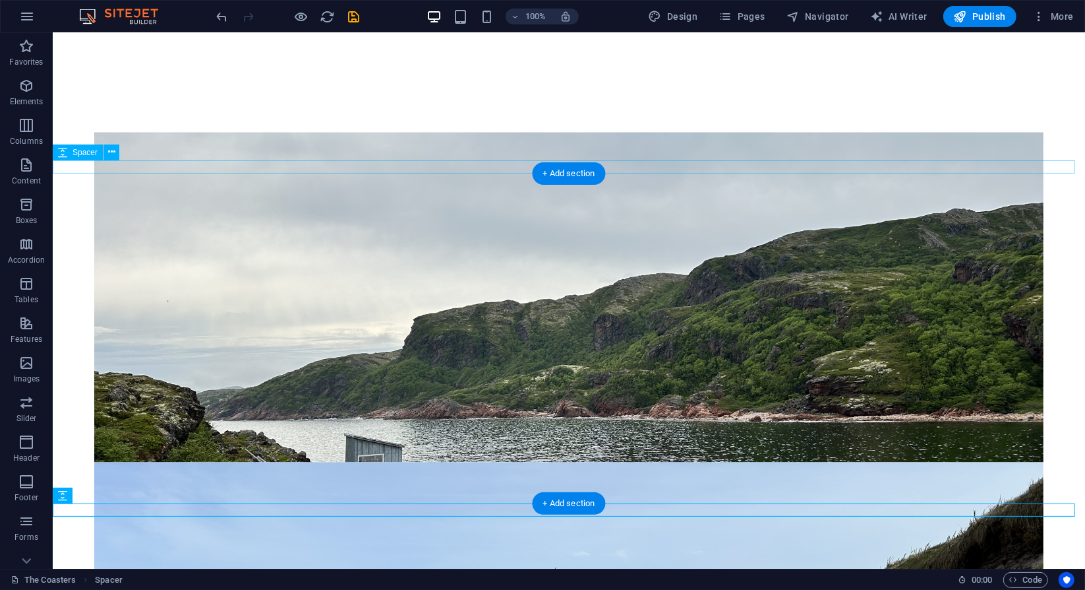
select select "px"
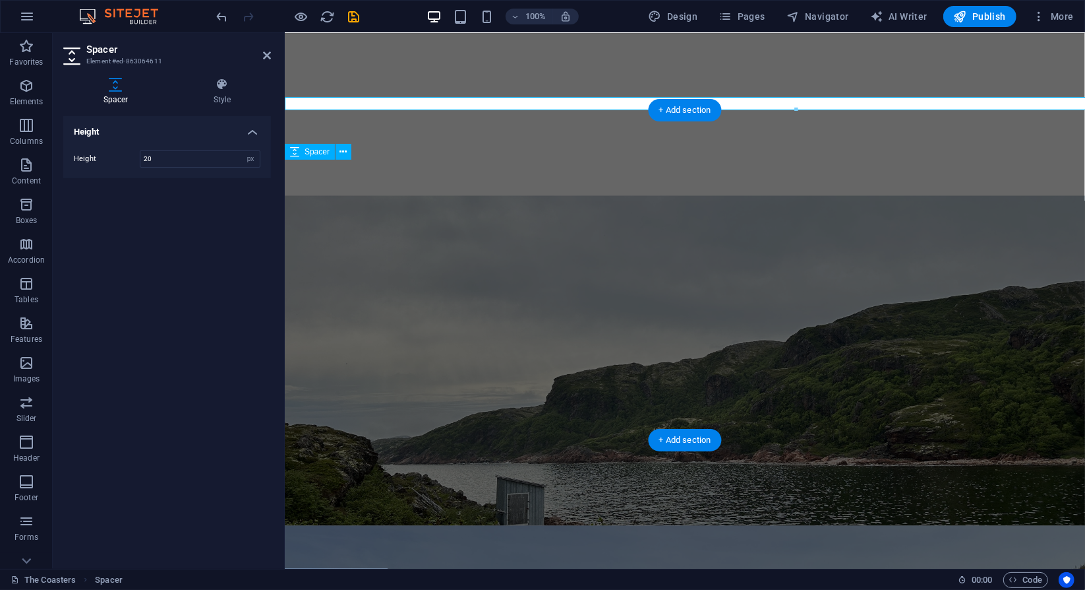
scroll to position [1809, 0]
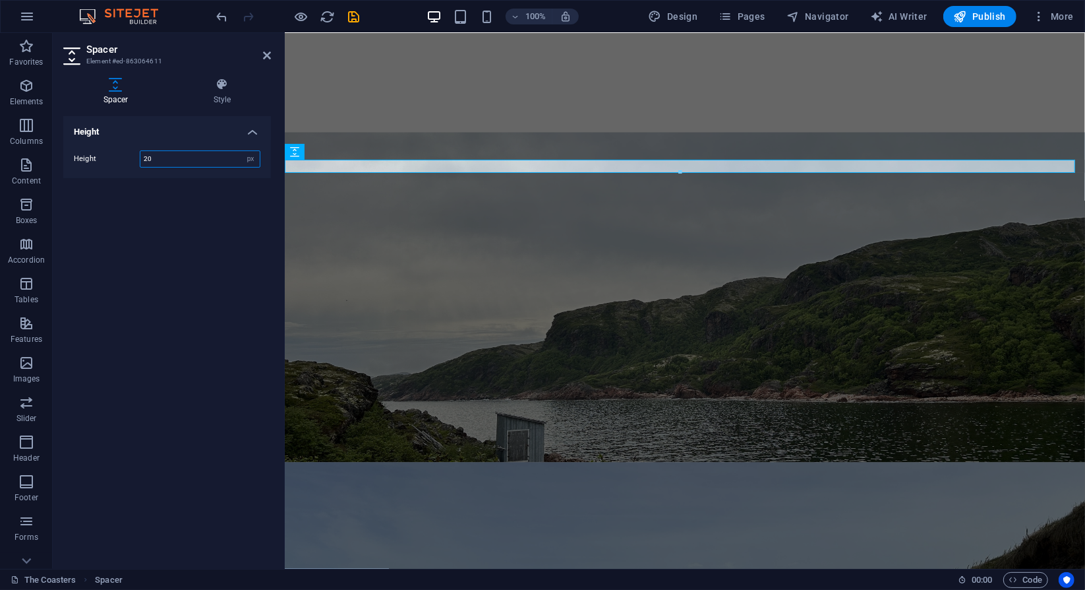
click at [190, 164] on input "20" at bounding box center [199, 159] width 119 height 16
type input "10"
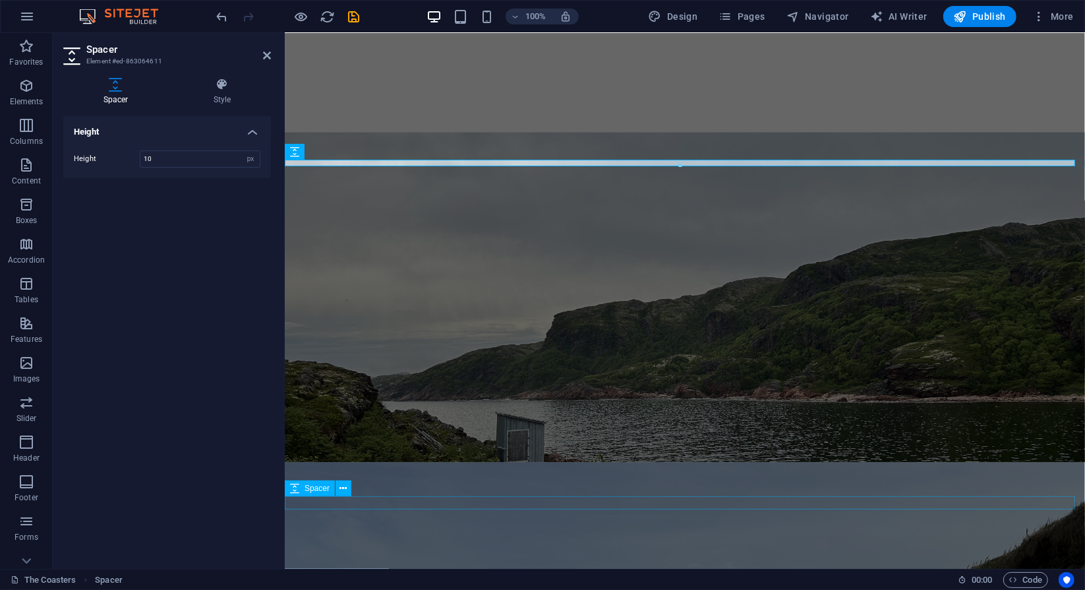
select select "px"
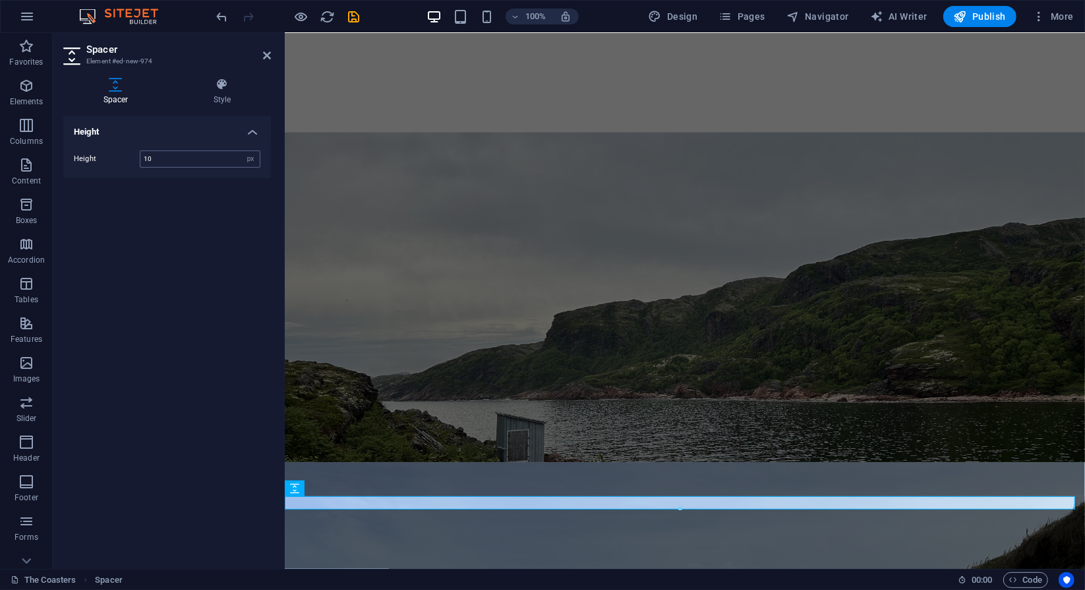
type input "10"
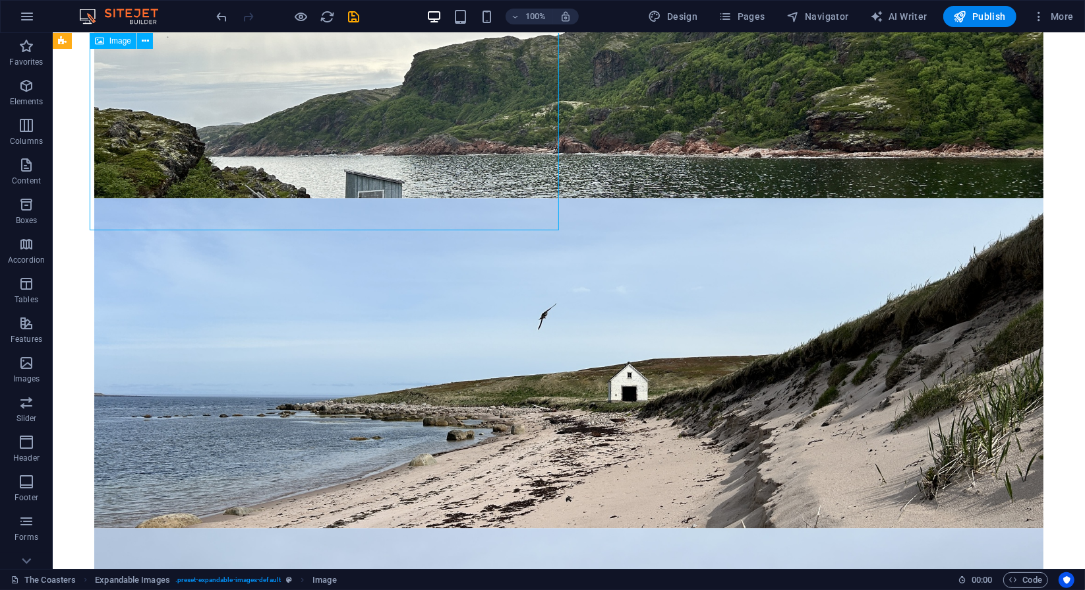
scroll to position [2012, 0]
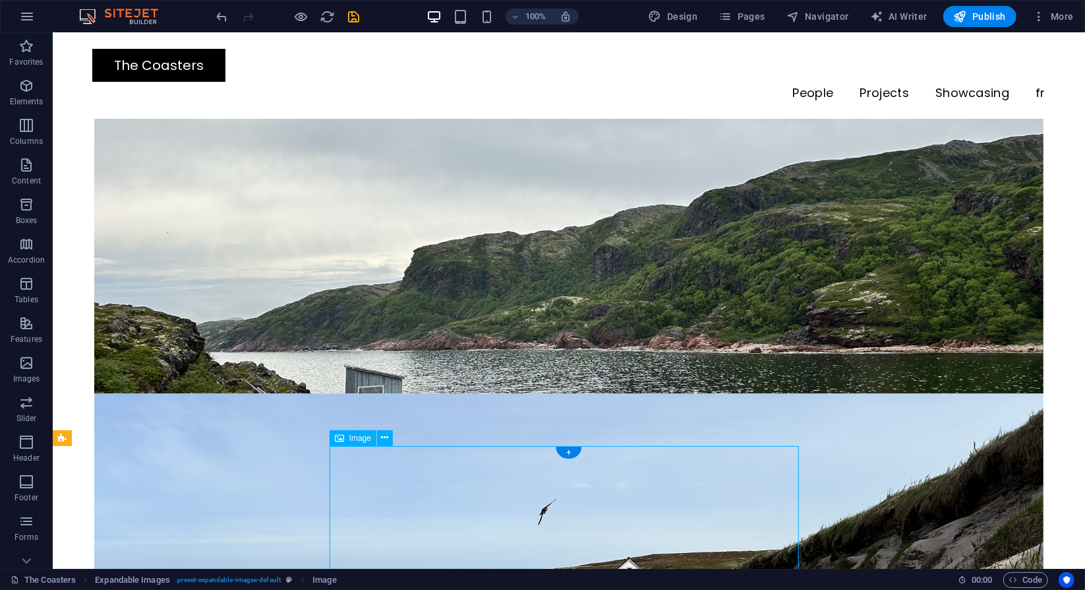
scroll to position [1802, 0]
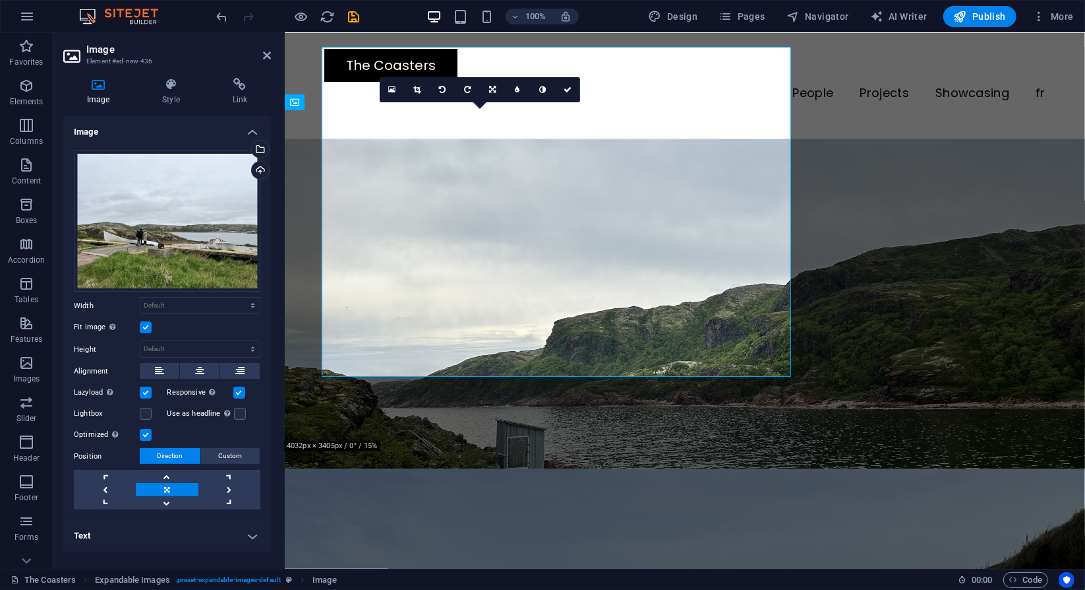
scroll to position [1865, 0]
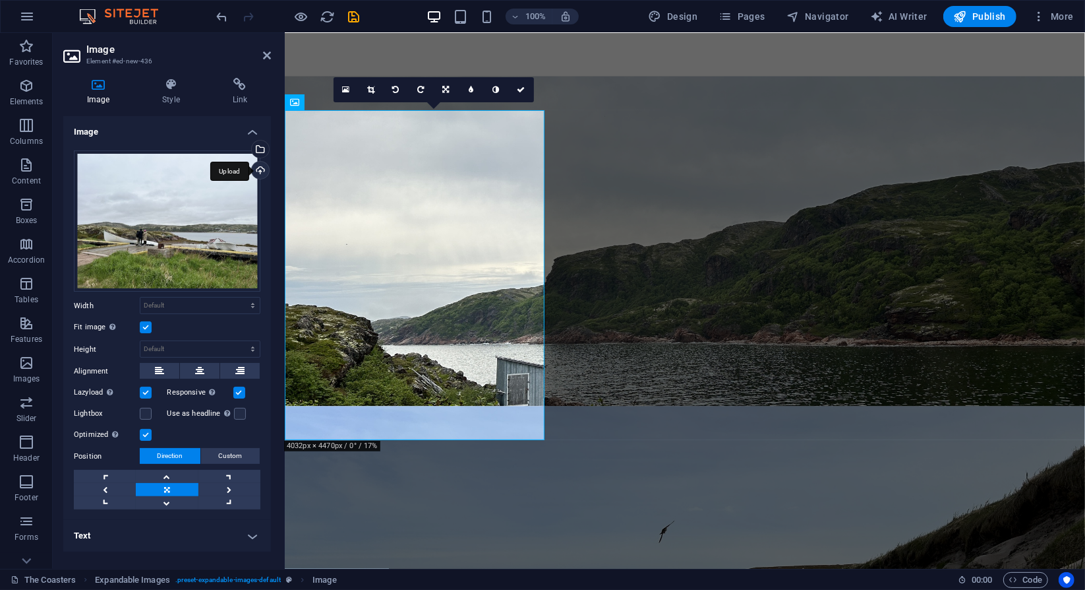
click at [262, 171] on div "Upload" at bounding box center [259, 172] width 20 height 20
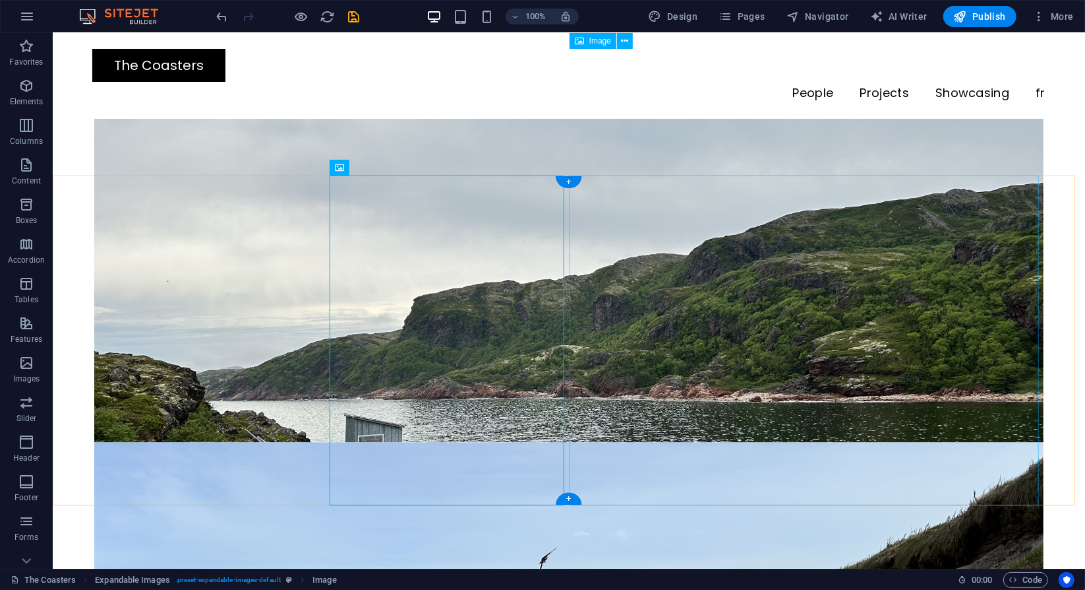
scroll to position [1737, 0]
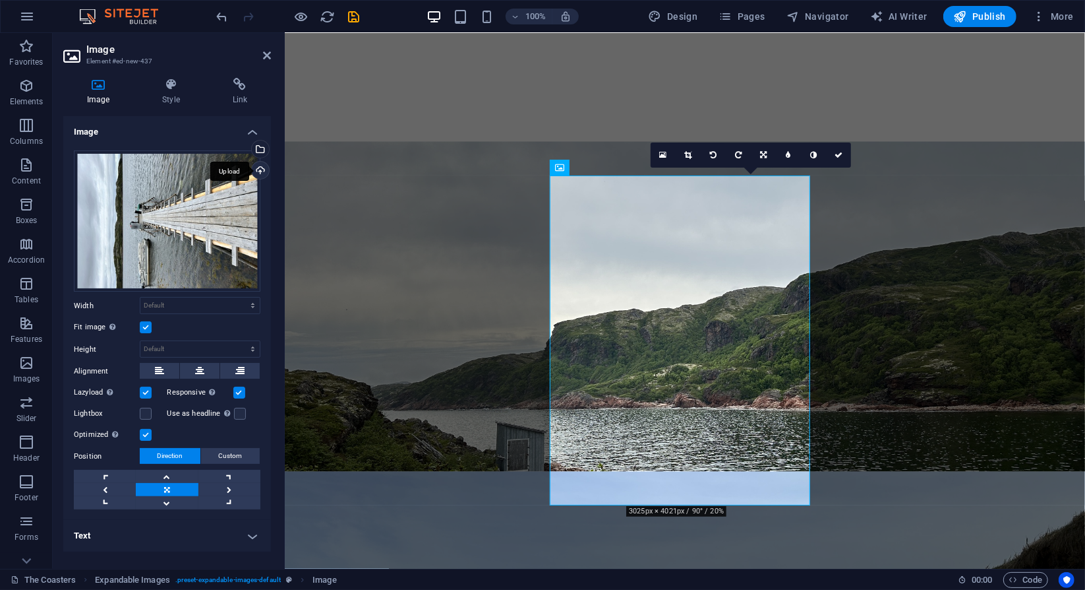
click at [264, 167] on div "Upload" at bounding box center [259, 172] width 20 height 20
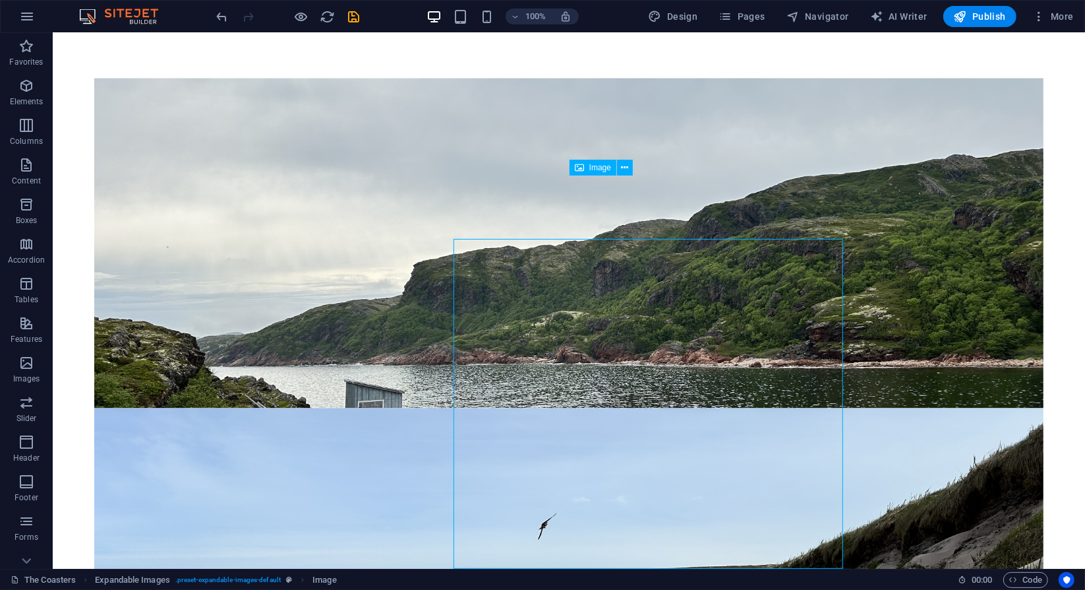
scroll to position [1737, 0]
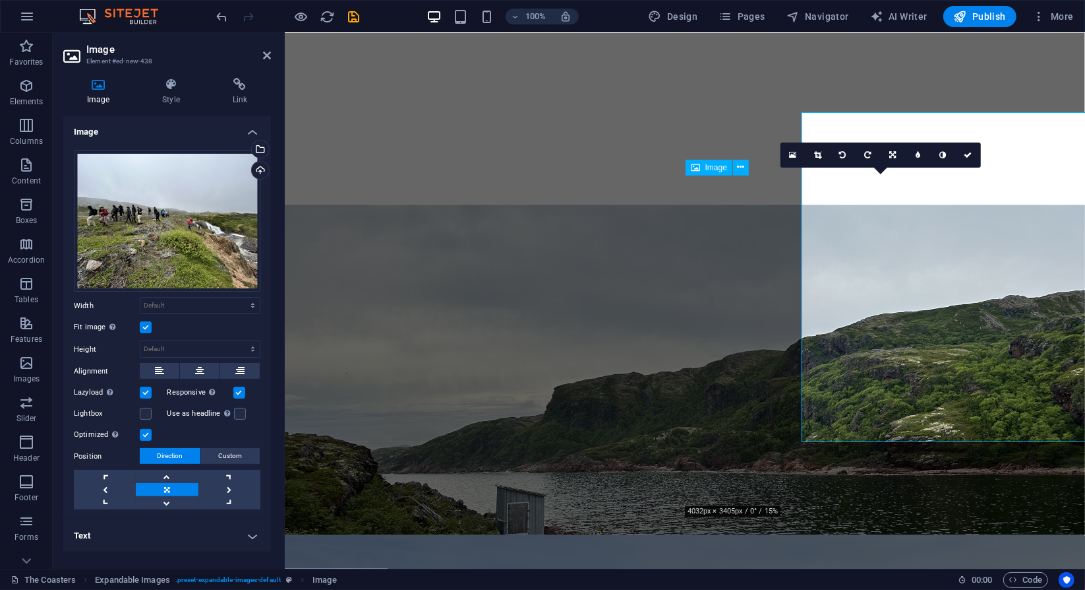
scroll to position [1800, 0]
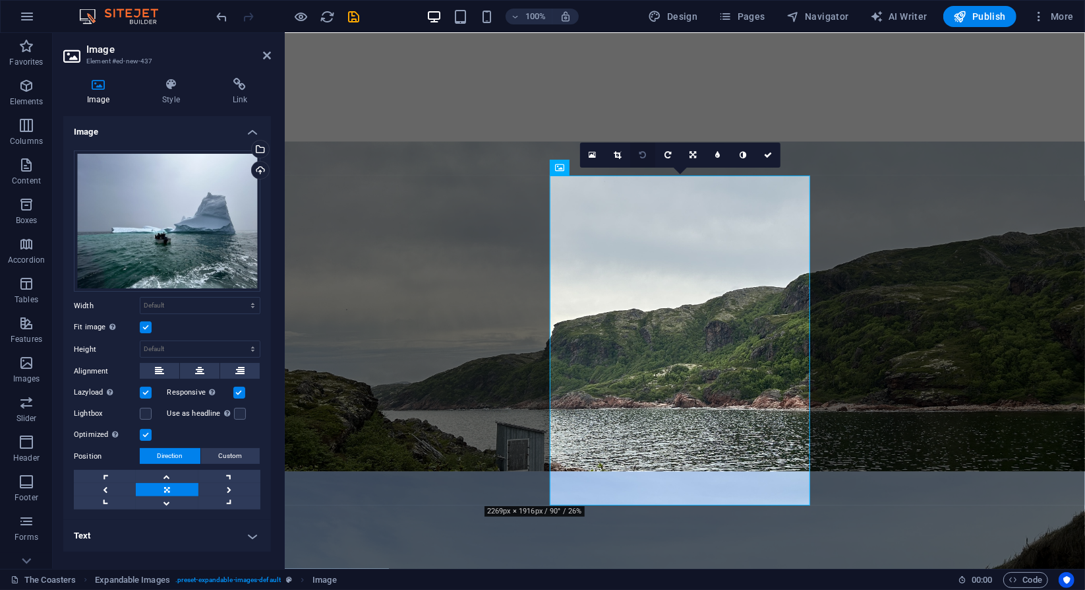
click at [640, 153] on icon at bounding box center [643, 155] width 7 height 8
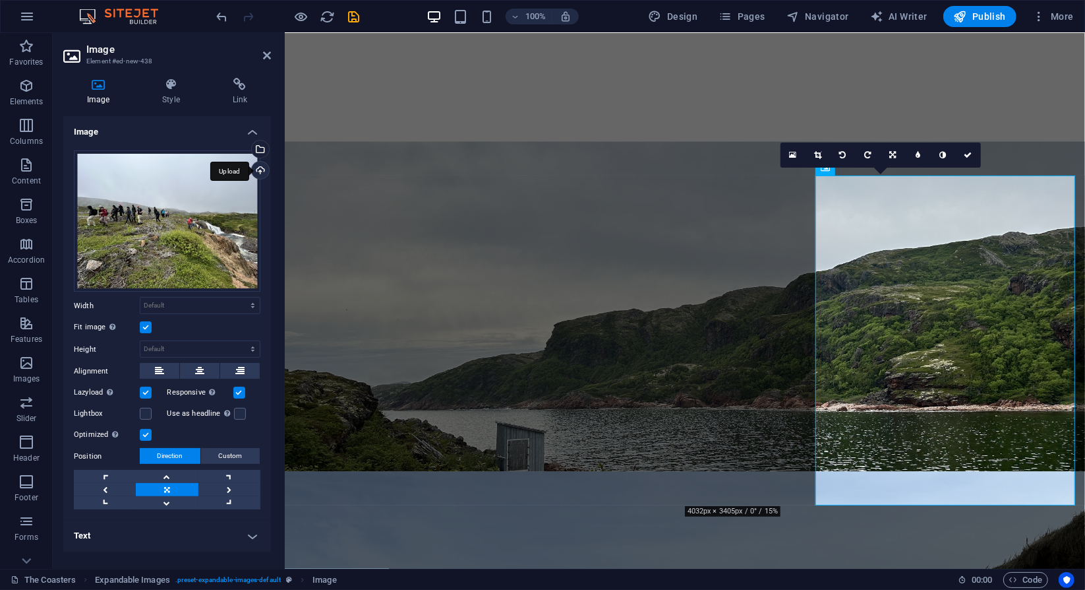
click at [262, 173] on div "Upload" at bounding box center [259, 172] width 20 height 20
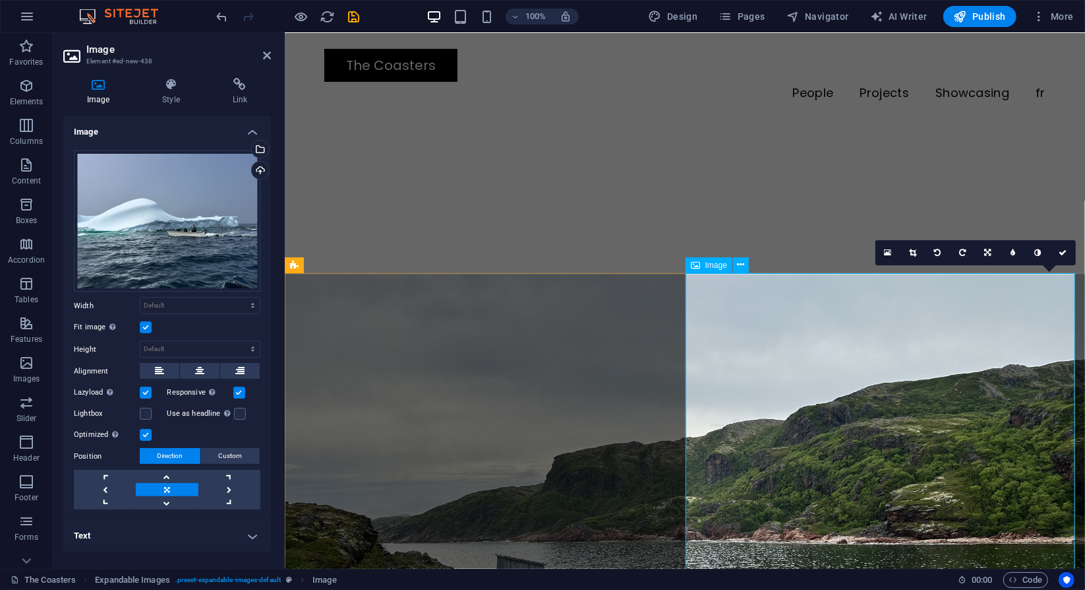
scroll to position [1665, 0]
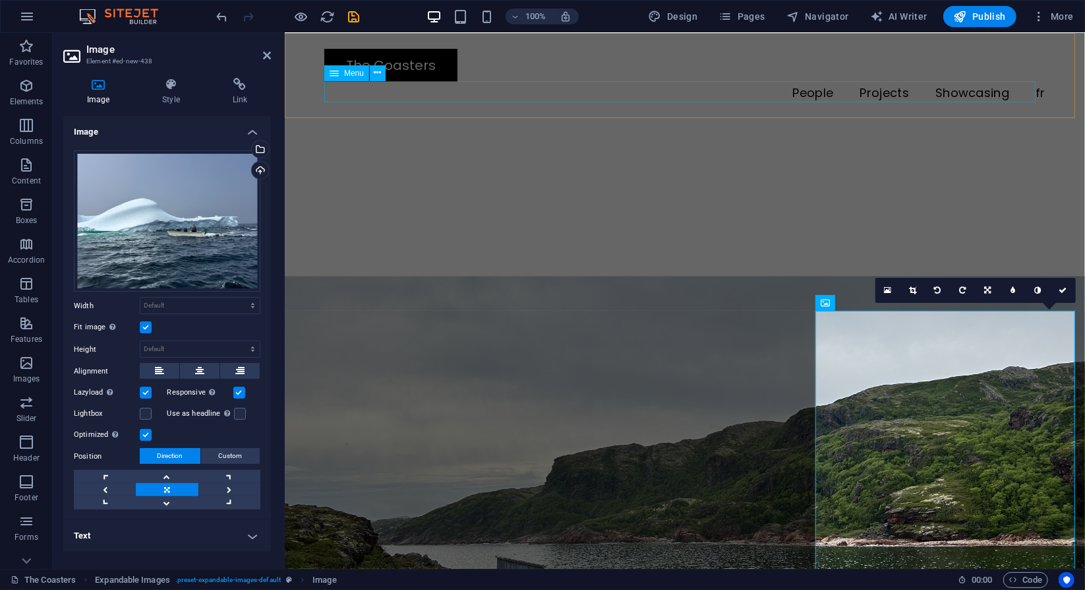
click at [535, 90] on nav "People Projects Showcasing fr" at bounding box center [684, 91] width 721 height 21
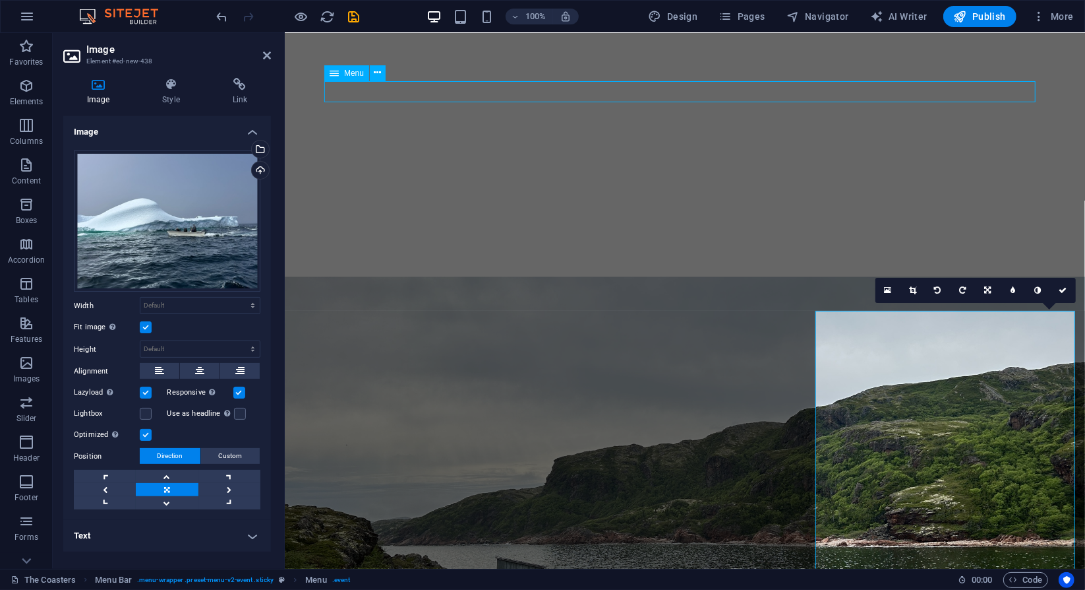
select select "1"
select select
select select "2"
select select
select select "3"
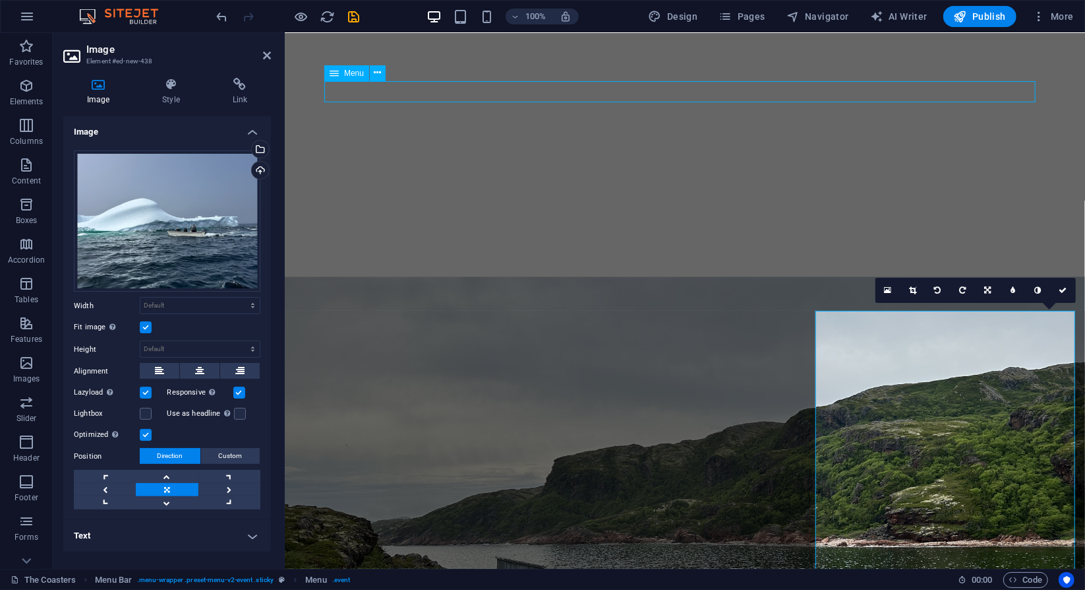
select select
select select "23"
select select
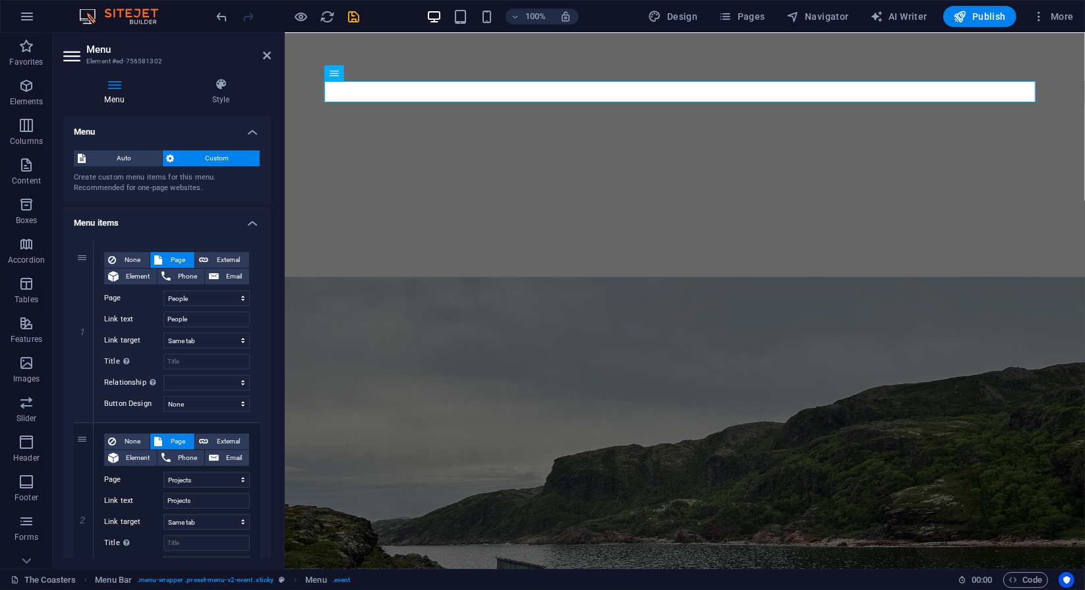
scroll to position [0, 0]
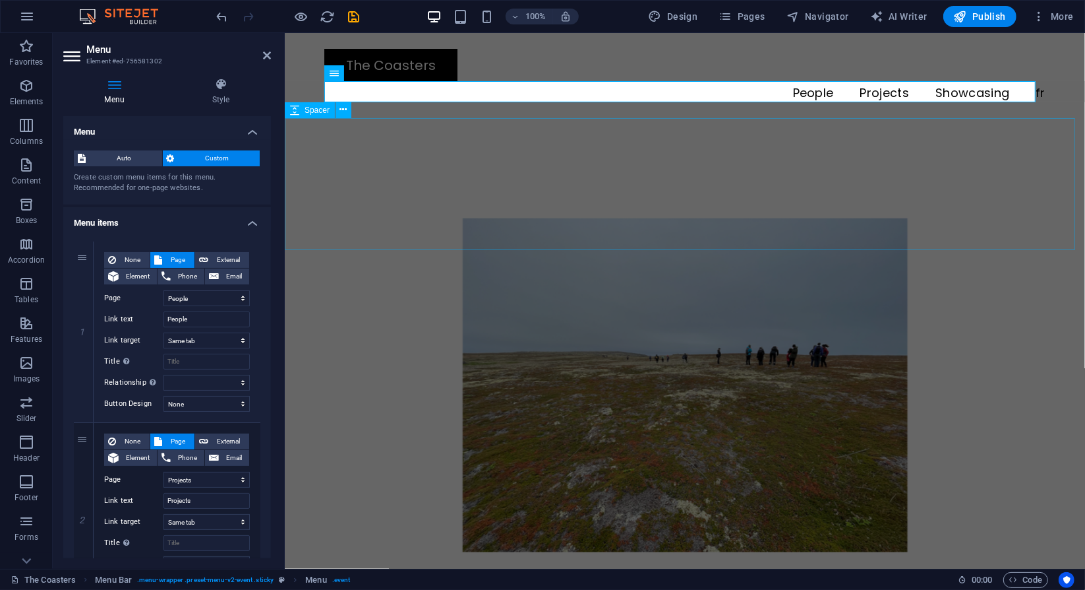
click at [471, 157] on div at bounding box center [684, 184] width 801 height 132
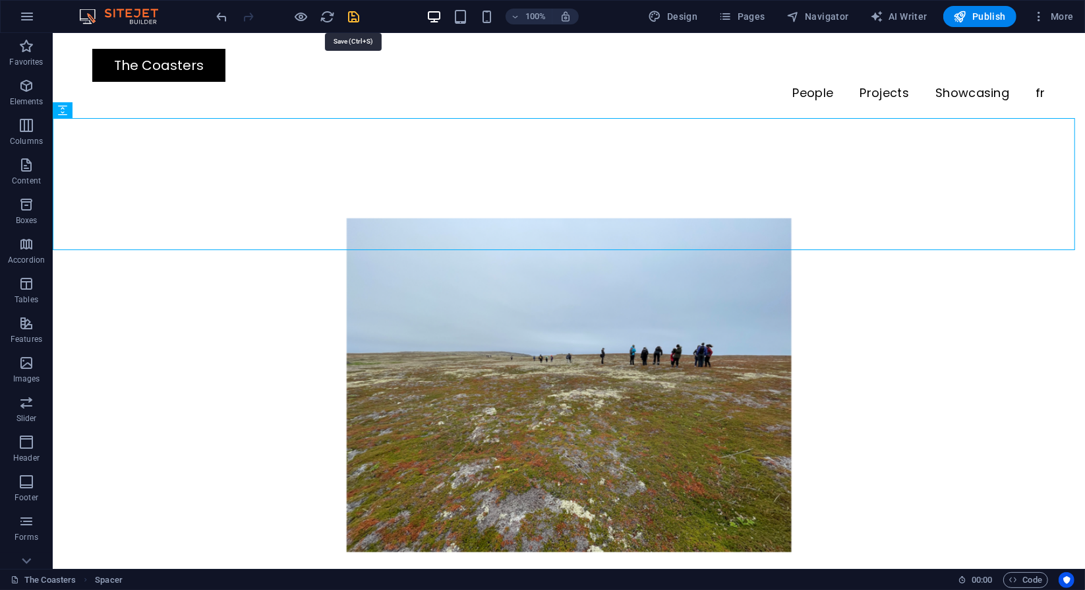
click at [350, 17] on icon "save" at bounding box center [354, 16] width 15 height 15
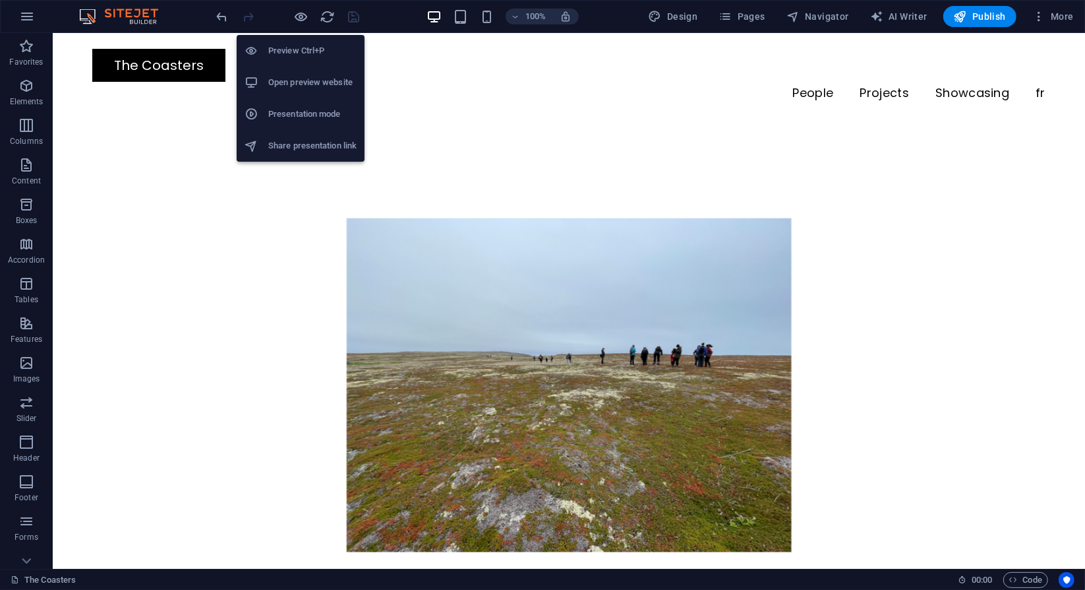
click at [291, 80] on h6 "Open preview website" at bounding box center [312, 83] width 88 height 16
click at [306, 47] on h6 "Preview Ctrl+P" at bounding box center [312, 51] width 88 height 16
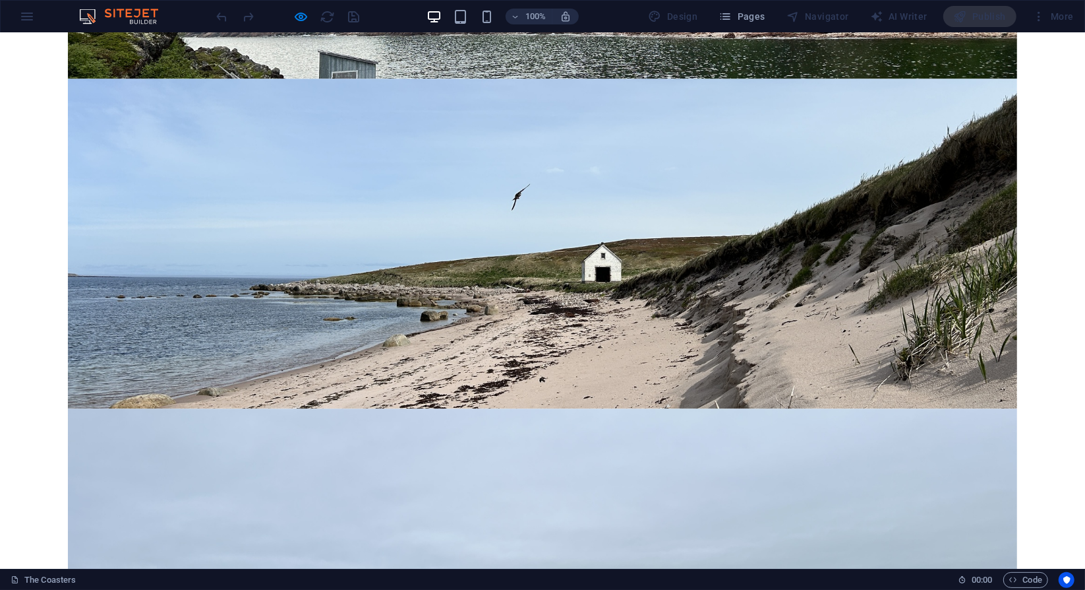
scroll to position [2089, 0]
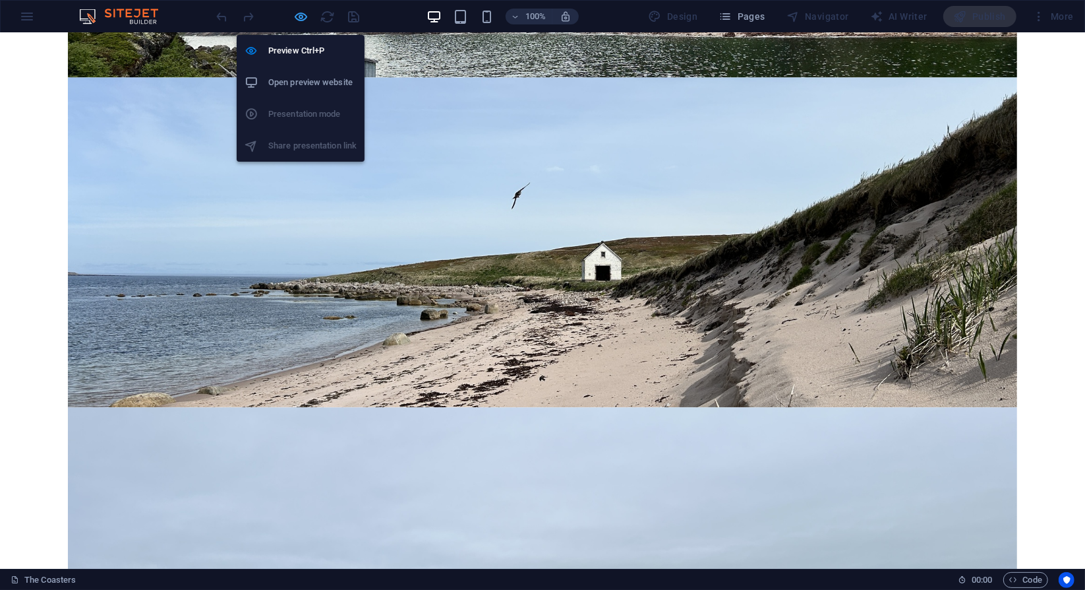
click at [307, 13] on icon "button" at bounding box center [301, 16] width 15 height 15
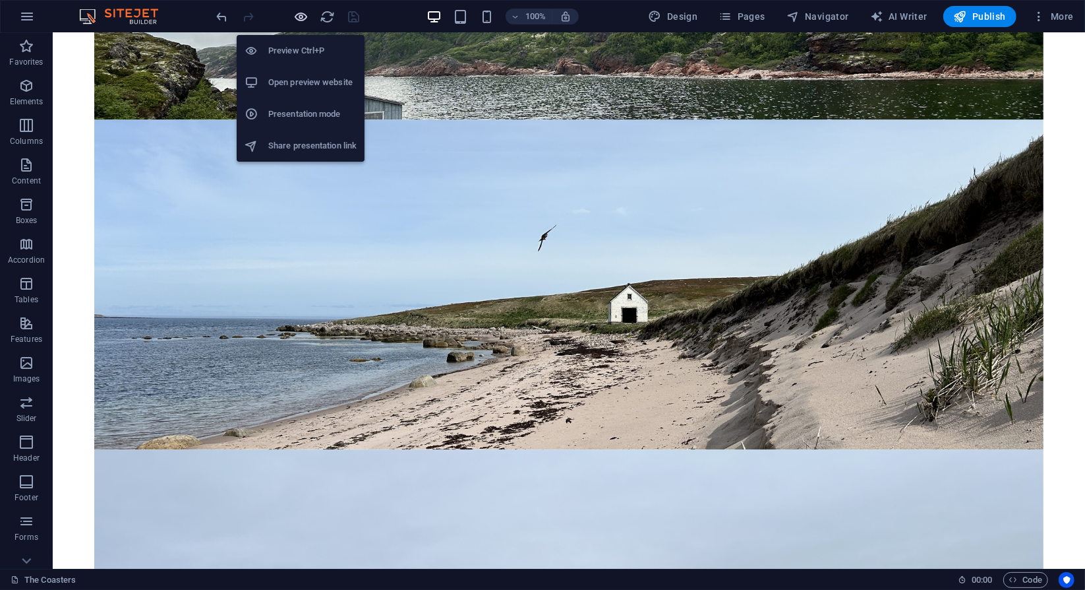
scroll to position [2111, 0]
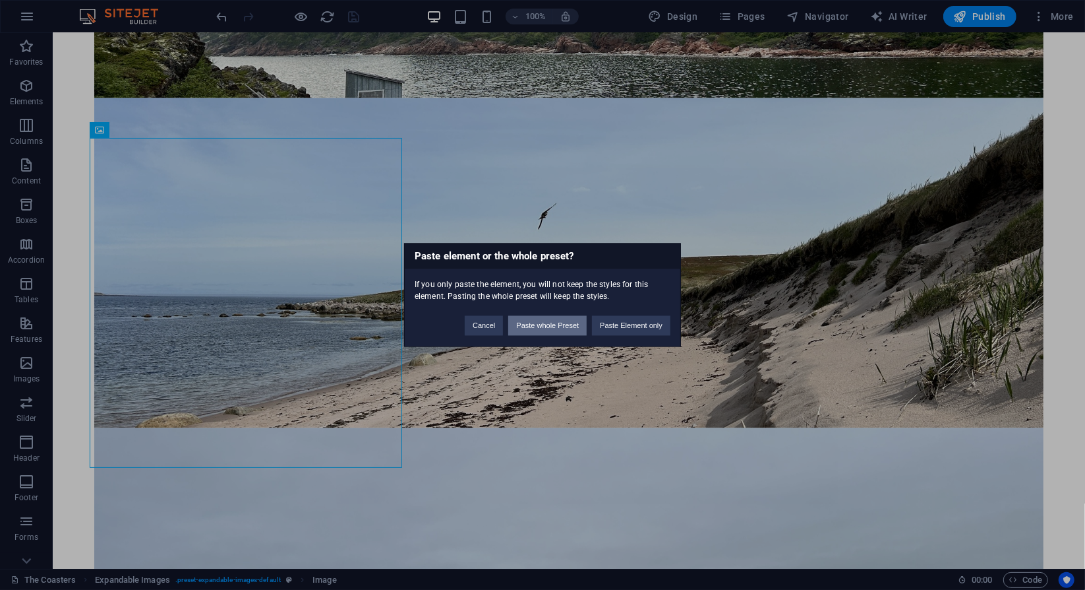
click at [524, 330] on button "Paste whole Preset" at bounding box center [547, 326] width 78 height 20
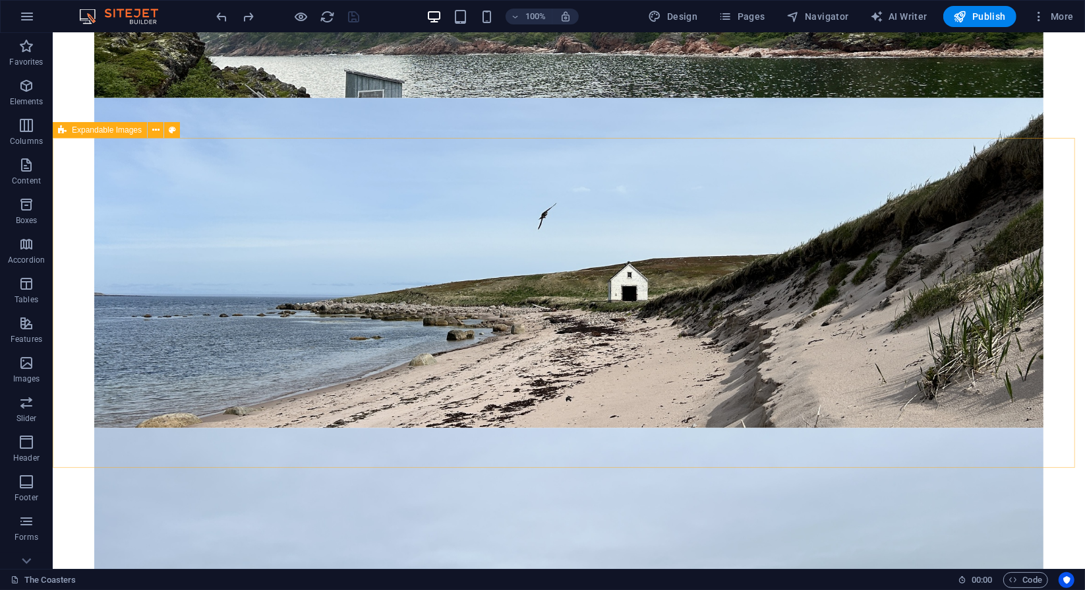
click at [67, 131] on div "Expandable Images" at bounding box center [100, 130] width 94 height 16
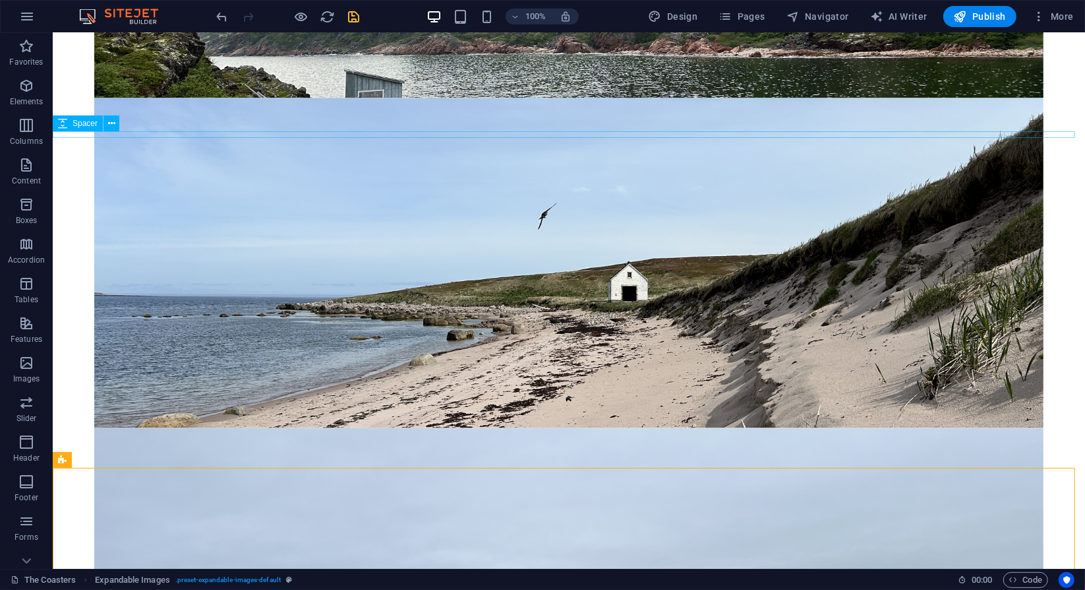
click at [75, 125] on span "Spacer" at bounding box center [85, 123] width 25 height 8
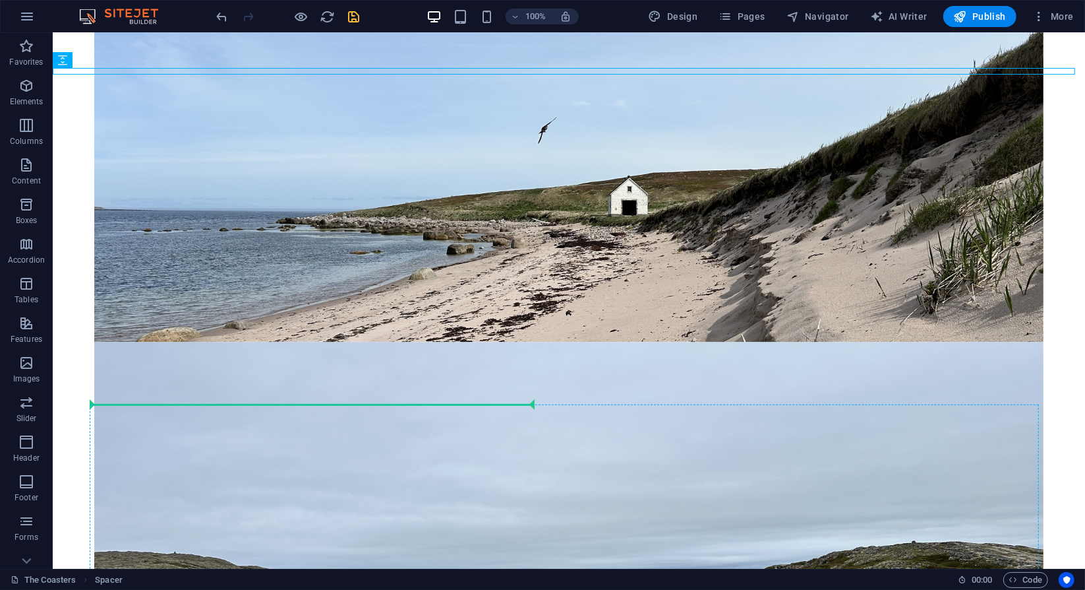
scroll to position [2199, 0]
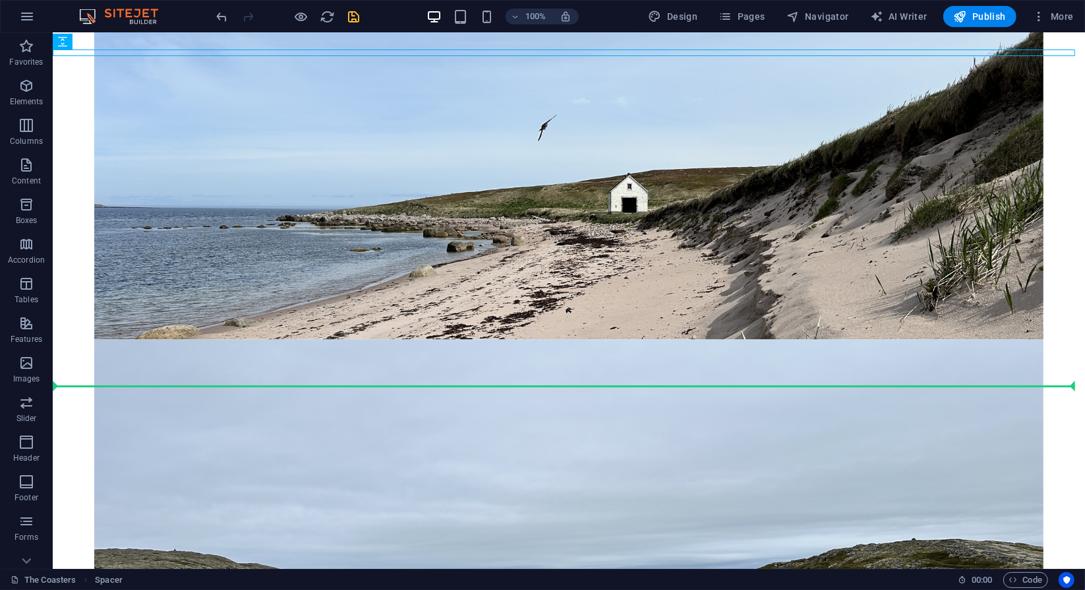
drag, startPoint x: 95, startPoint y: 140, endPoint x: 63, endPoint y: 386, distance: 248.0
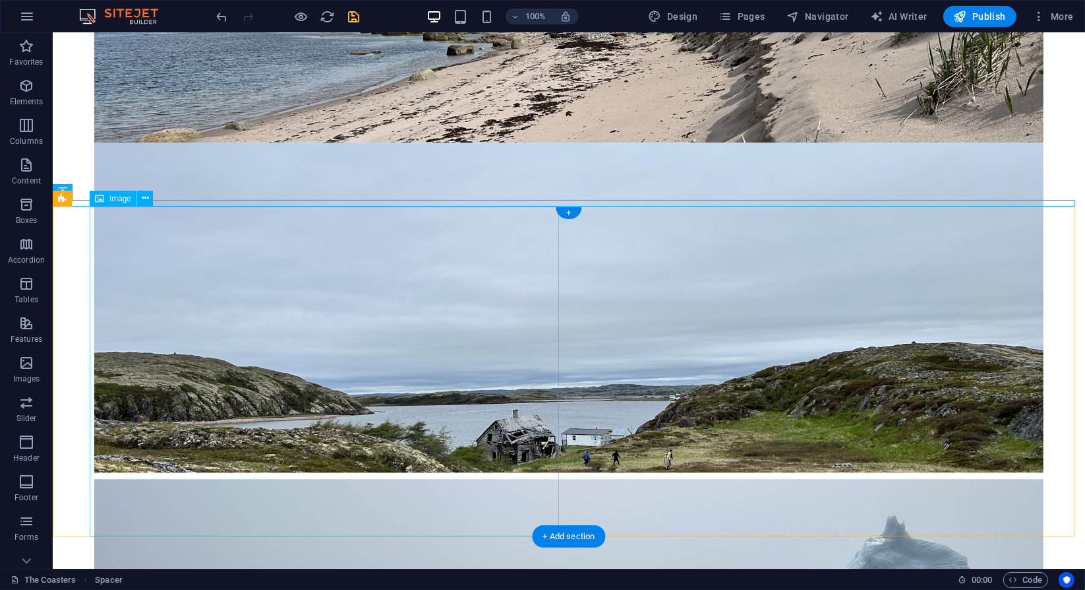
scroll to position [2396, 0]
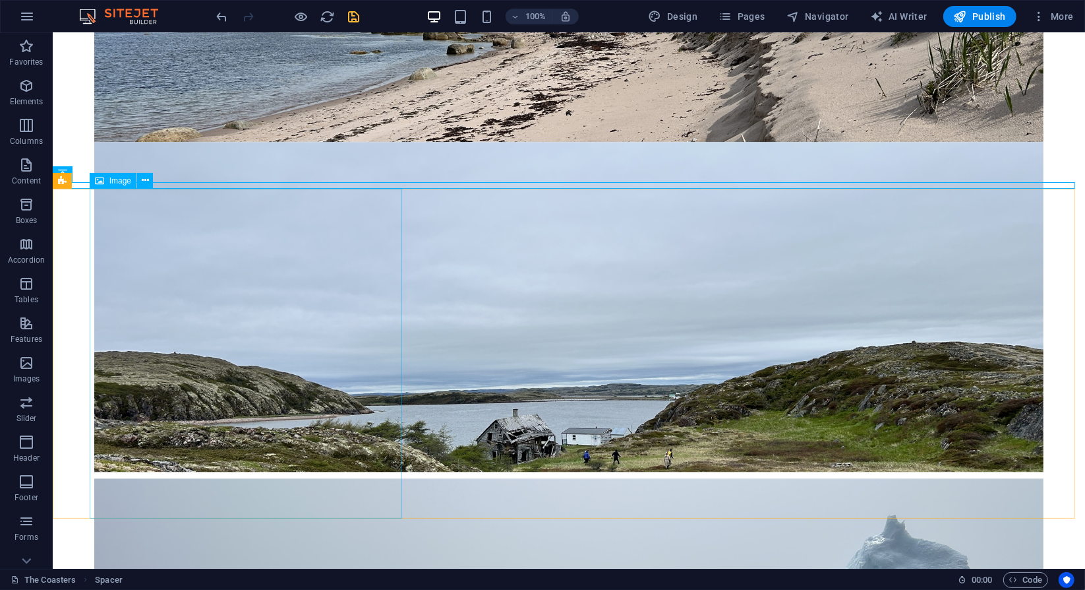
click at [106, 184] on div "Image" at bounding box center [113, 181] width 47 height 16
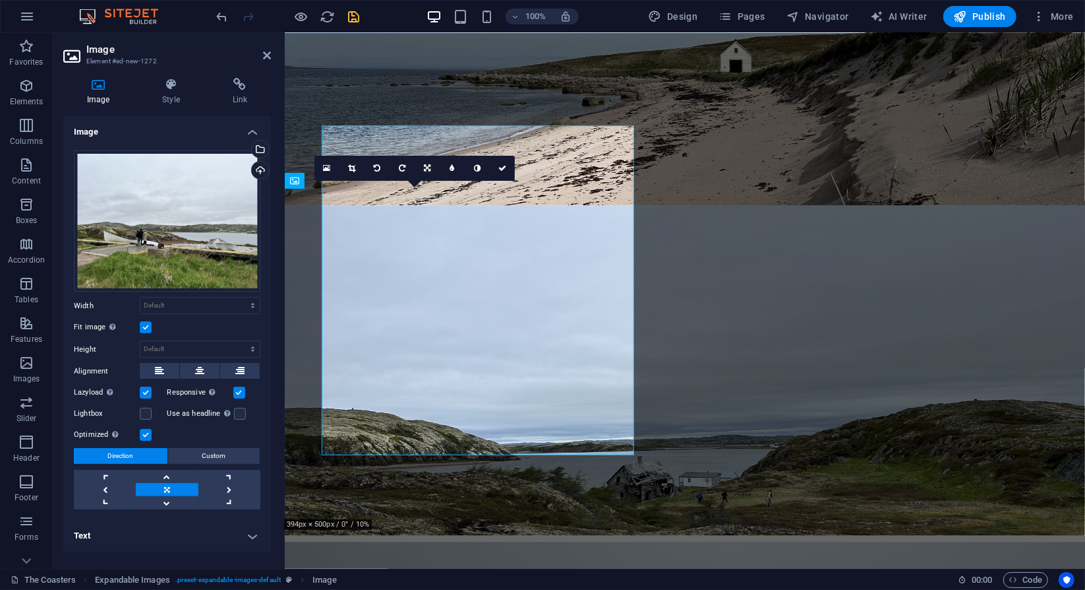
scroll to position [2460, 0]
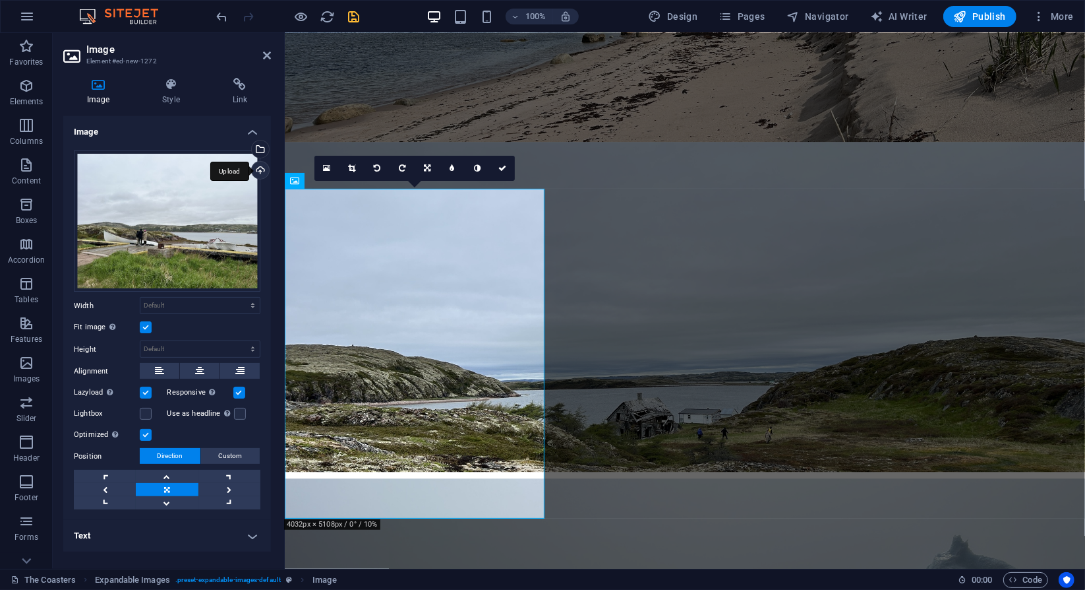
click at [258, 168] on div "Upload" at bounding box center [259, 172] width 20 height 20
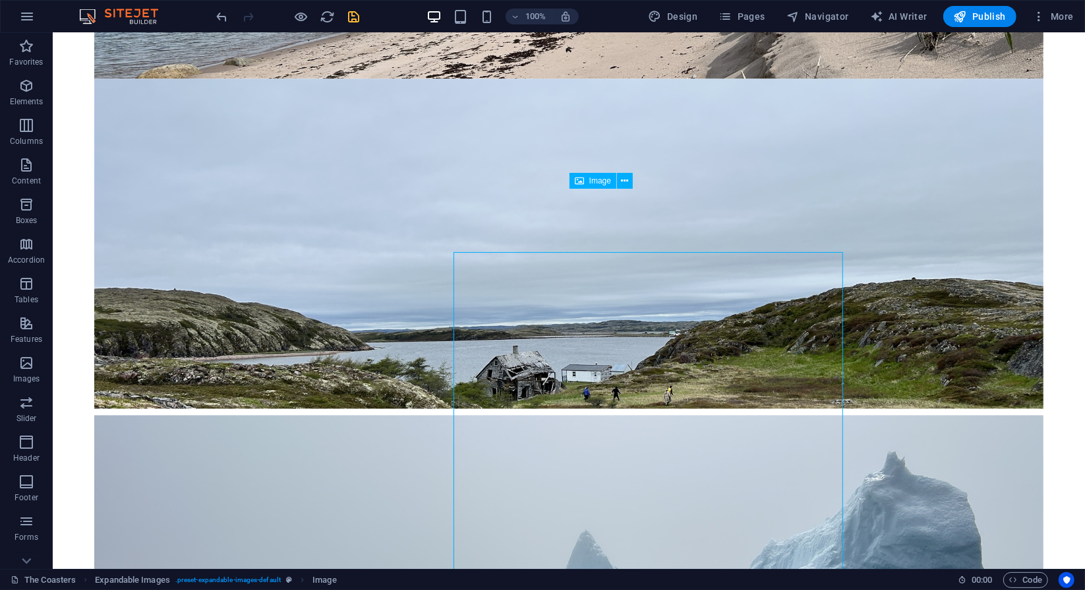
scroll to position [2396, 0]
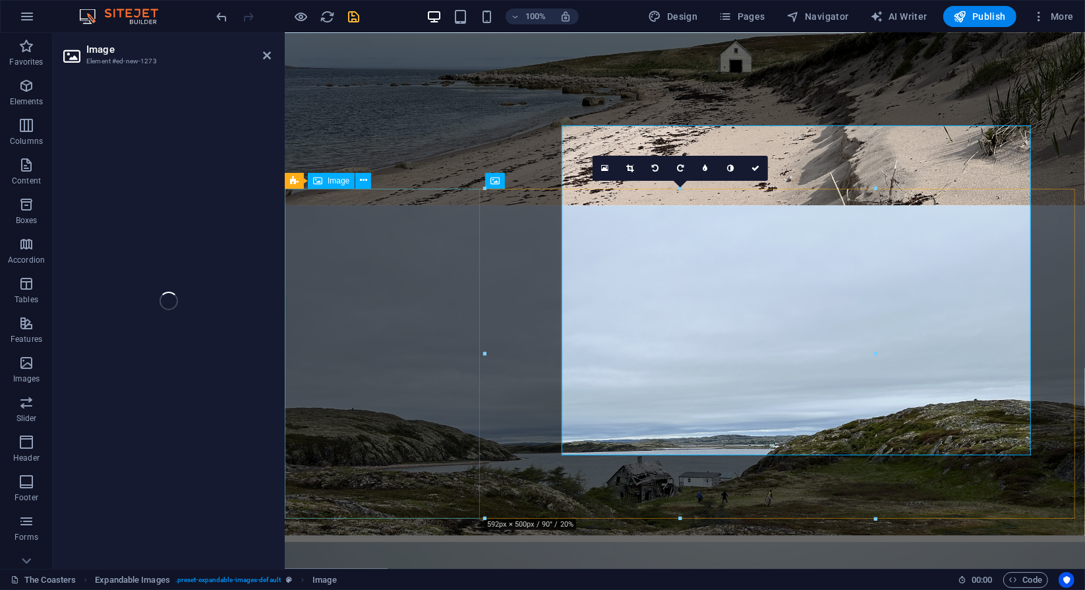
scroll to position [2460, 0]
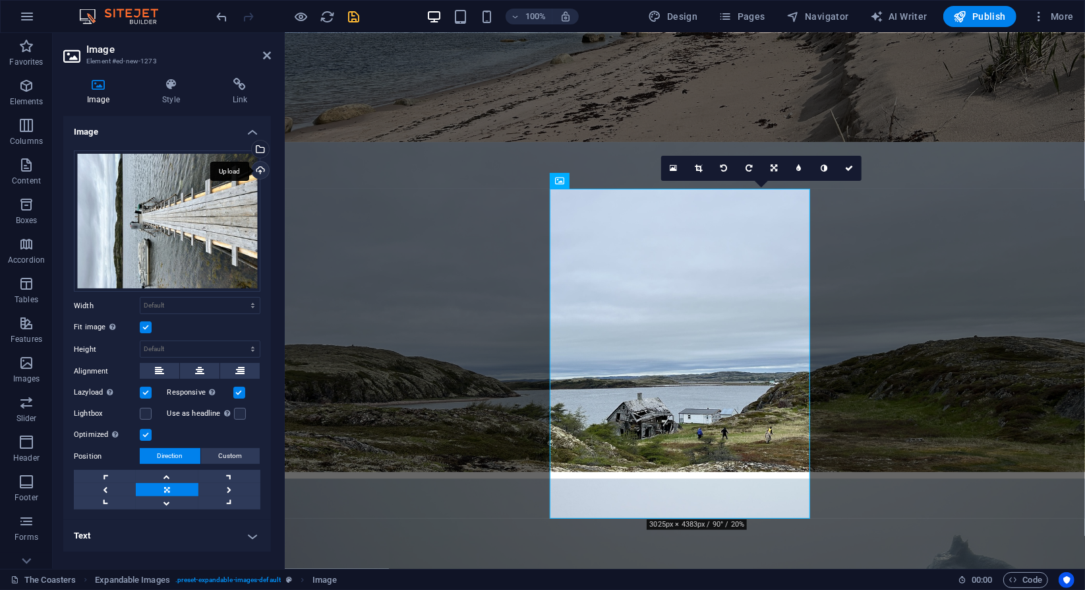
click at [262, 169] on div "Upload" at bounding box center [259, 172] width 20 height 20
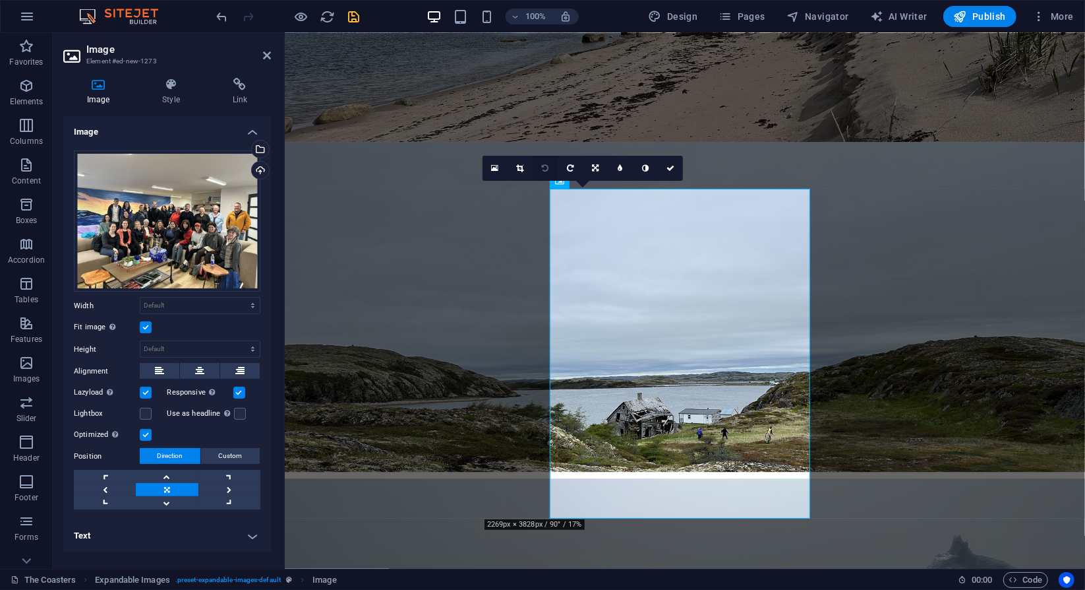
click at [543, 172] on link at bounding box center [545, 168] width 25 height 25
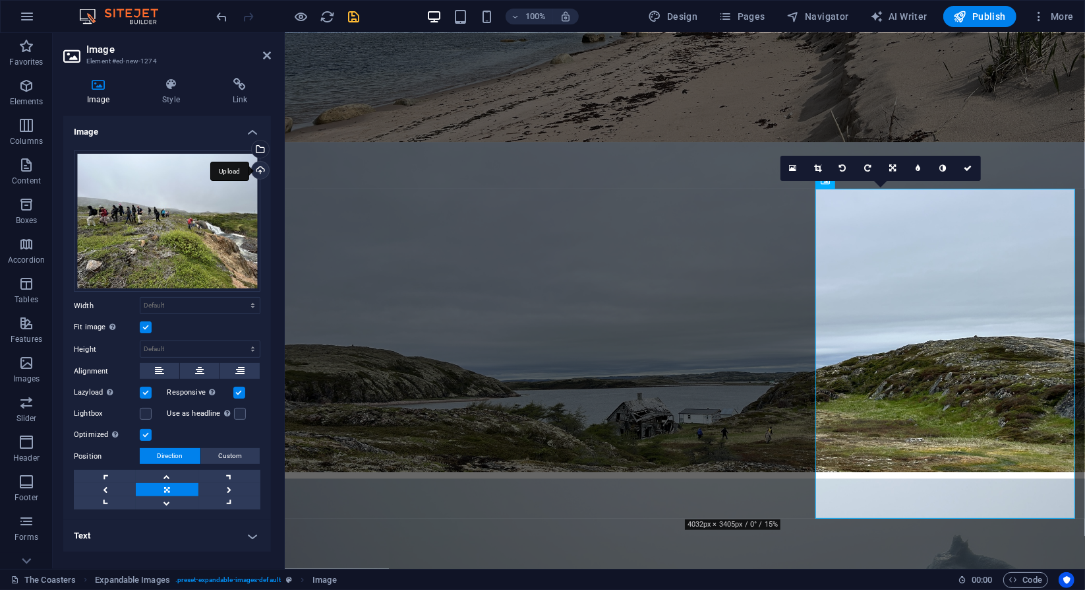
click at [259, 173] on div "Upload" at bounding box center [259, 172] width 20 height 20
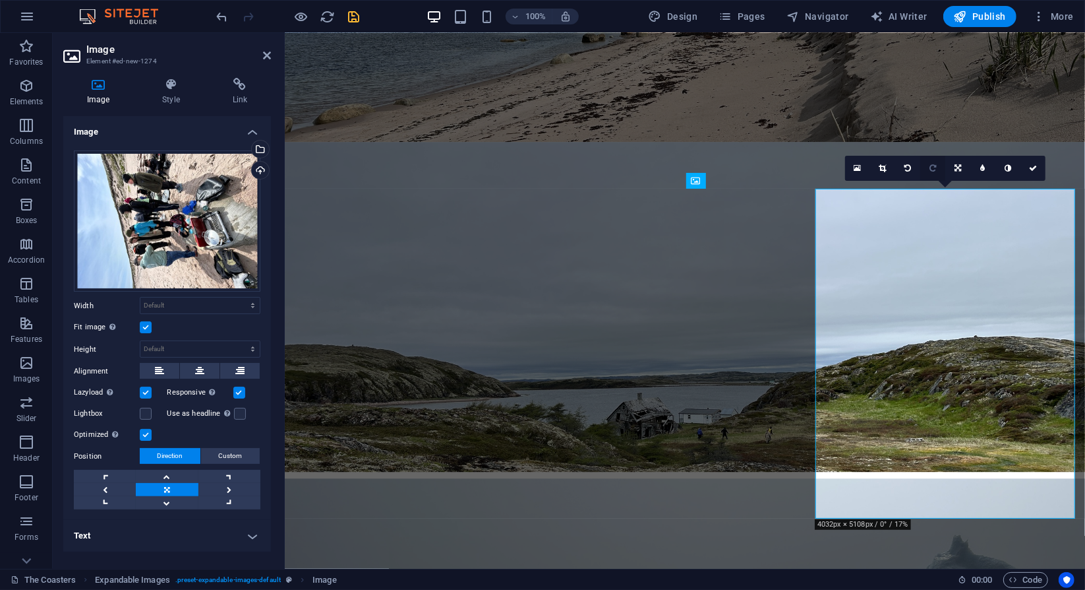
click at [929, 167] on link at bounding box center [933, 168] width 25 height 25
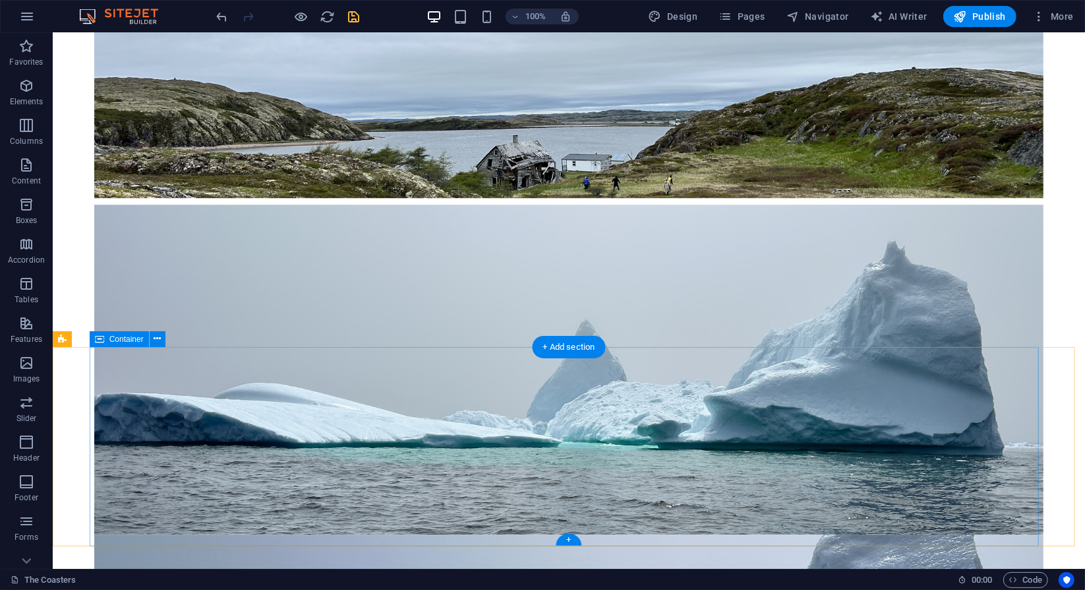
scroll to position [2709, 0]
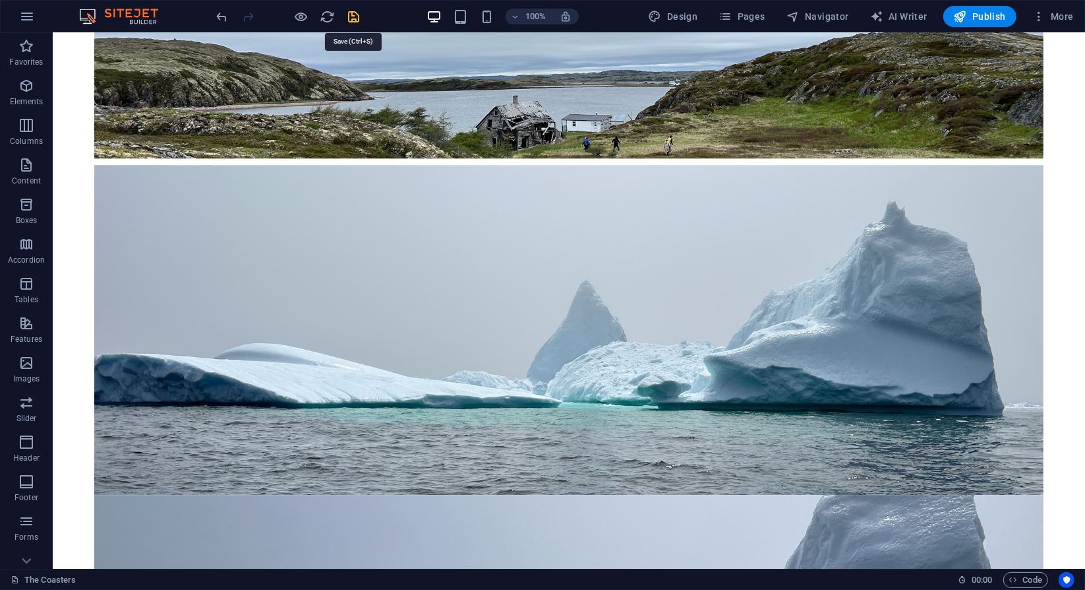
click at [348, 16] on icon "save" at bounding box center [354, 16] width 15 height 15
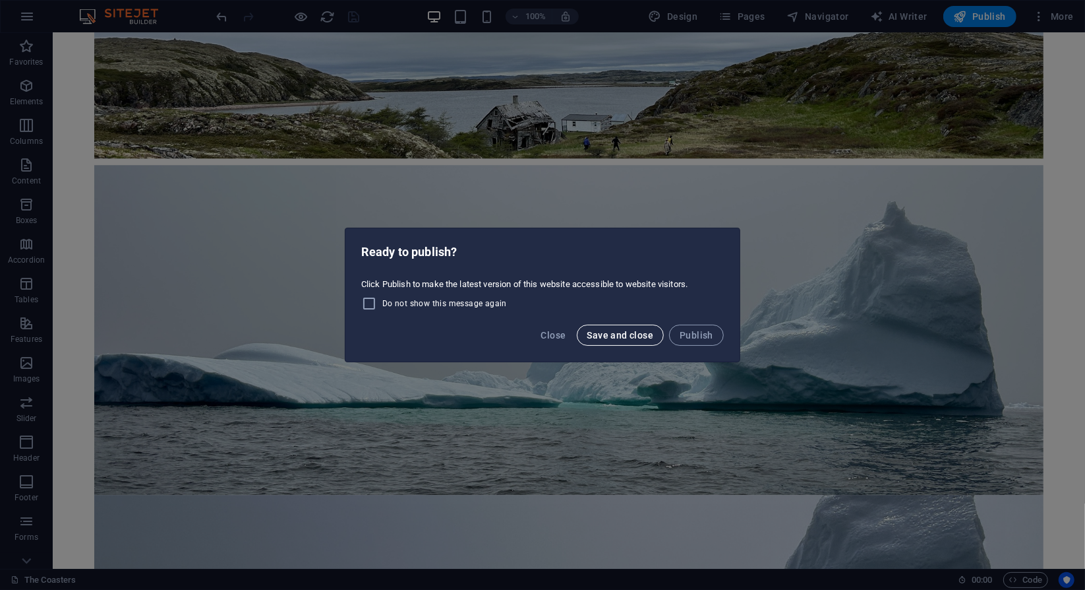
click at [603, 342] on button "Save and close" at bounding box center [621, 334] width 88 height 21
